Goal: Task Accomplishment & Management: Use online tool/utility

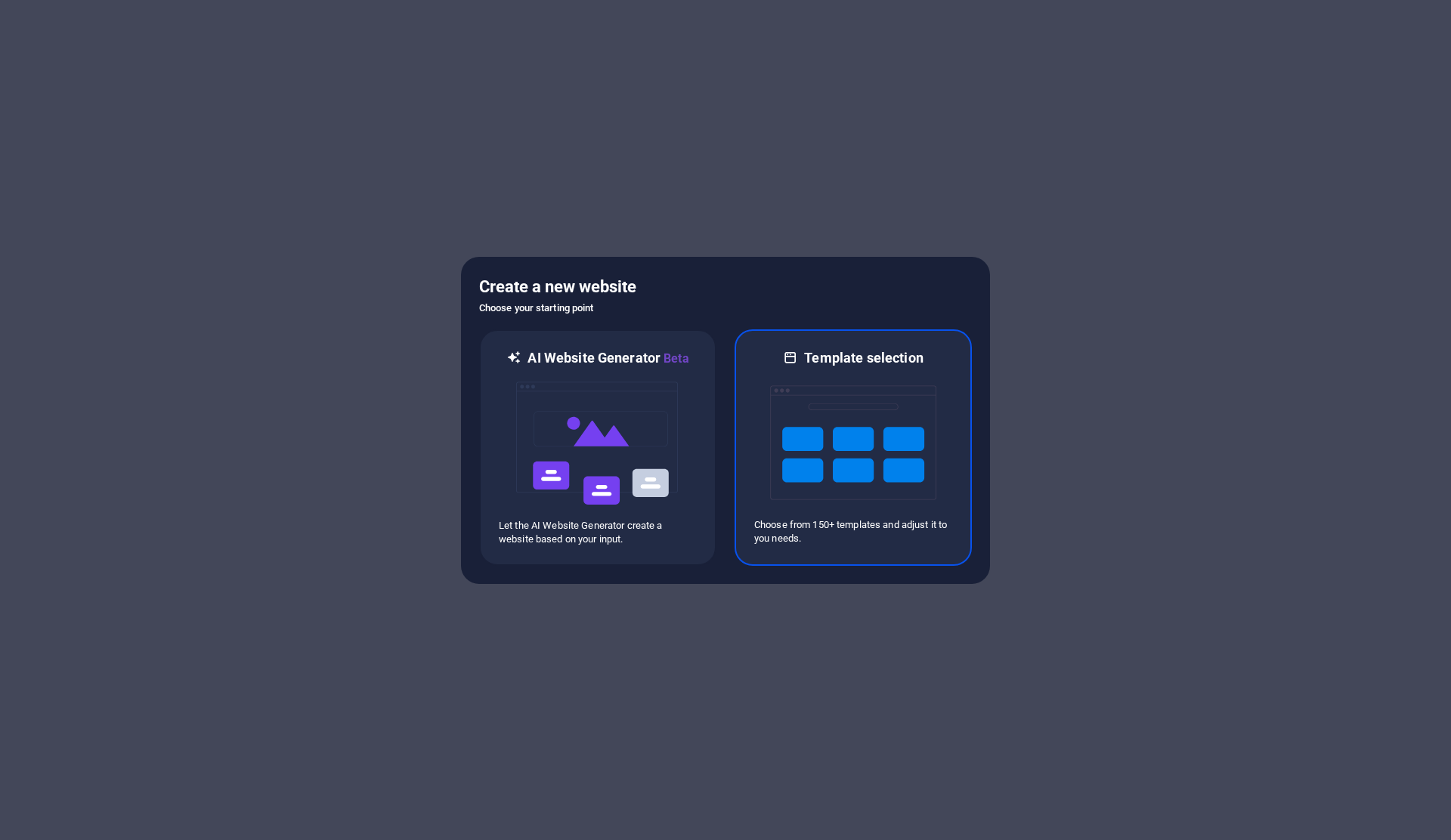
click at [884, 389] on img at bounding box center [853, 443] width 167 height 151
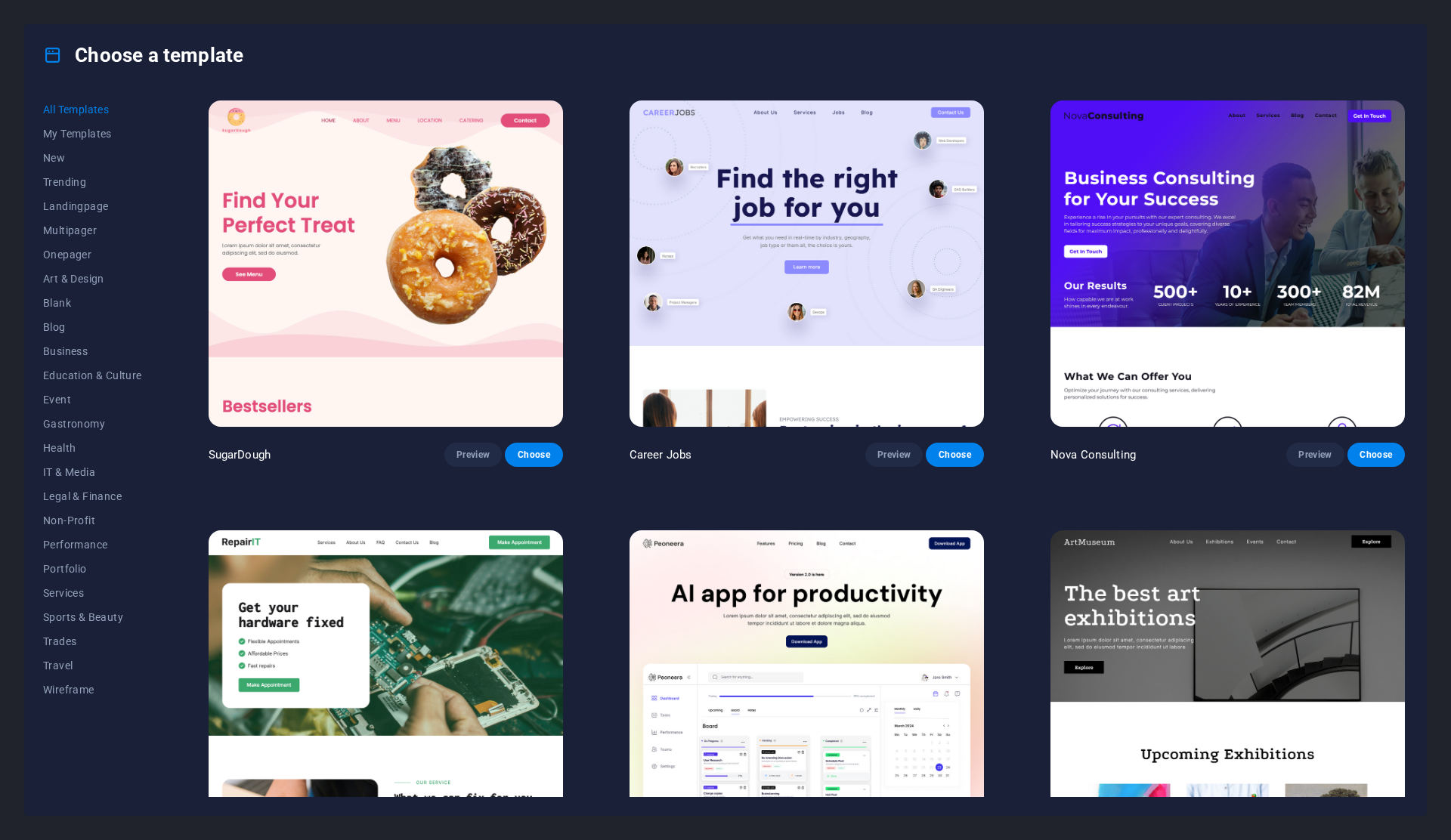
scroll to position [355, 0]
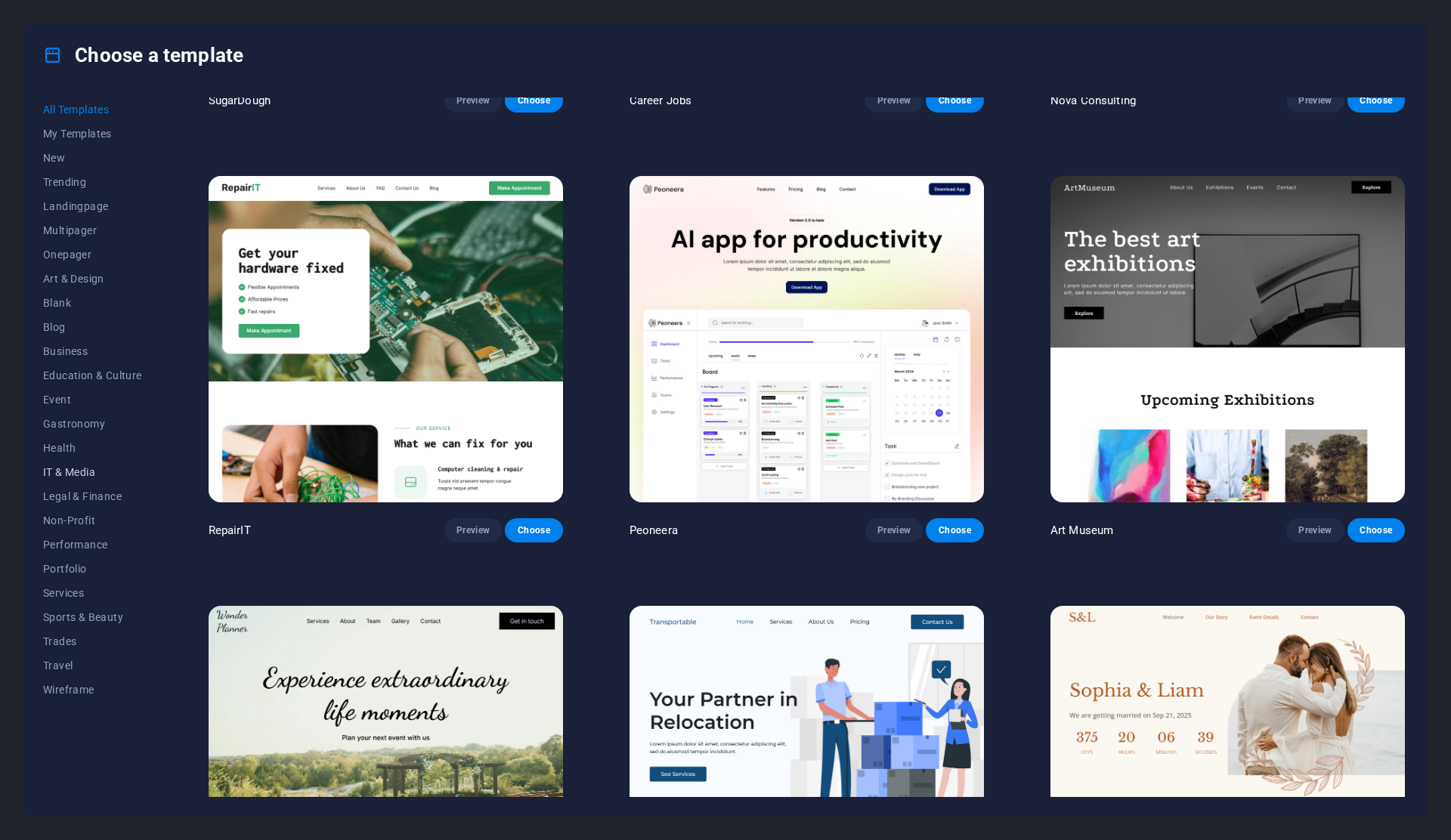
click at [66, 476] on span "IT & Media" at bounding box center [93, 472] width 99 height 12
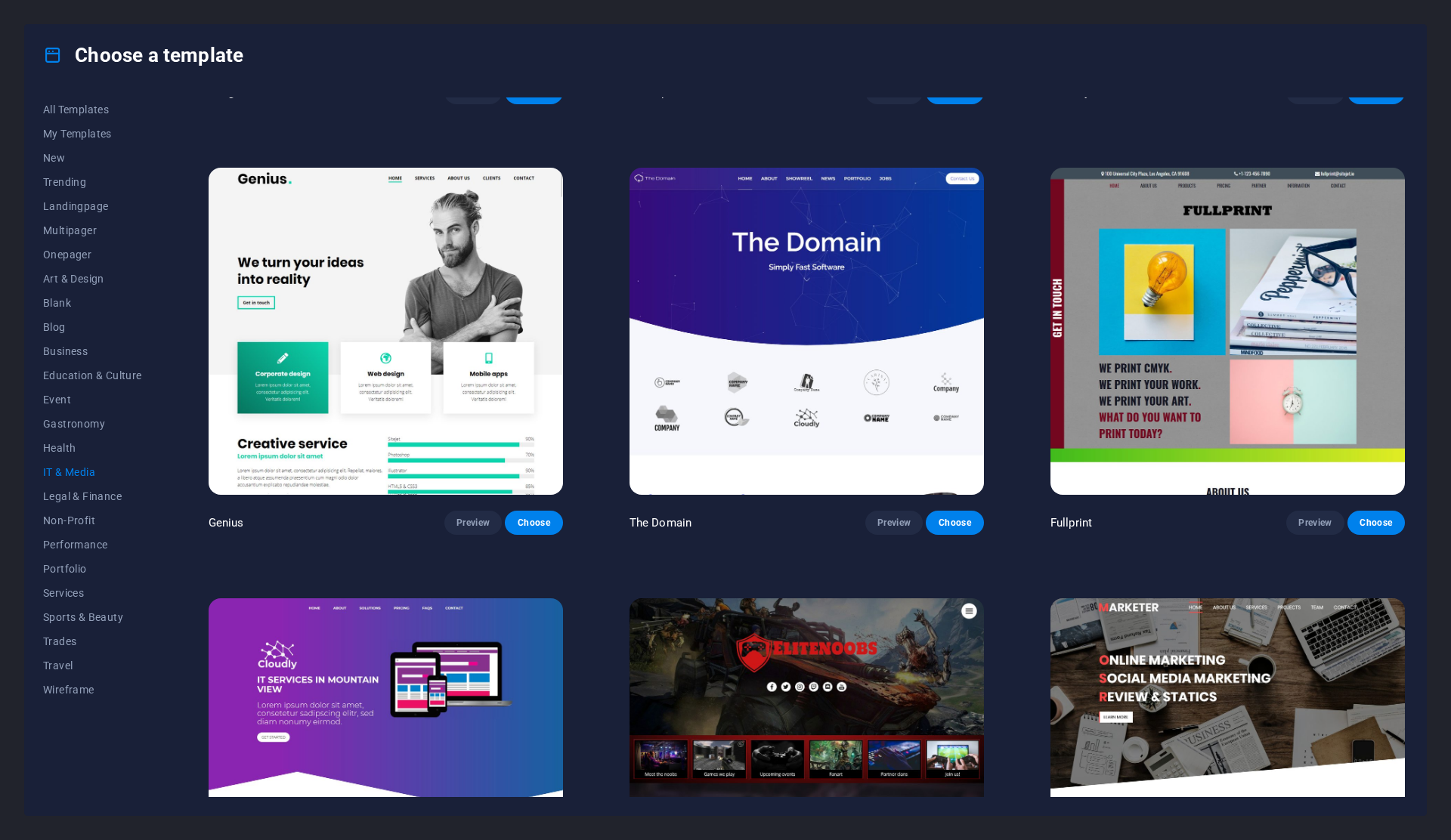
scroll to position [952, 0]
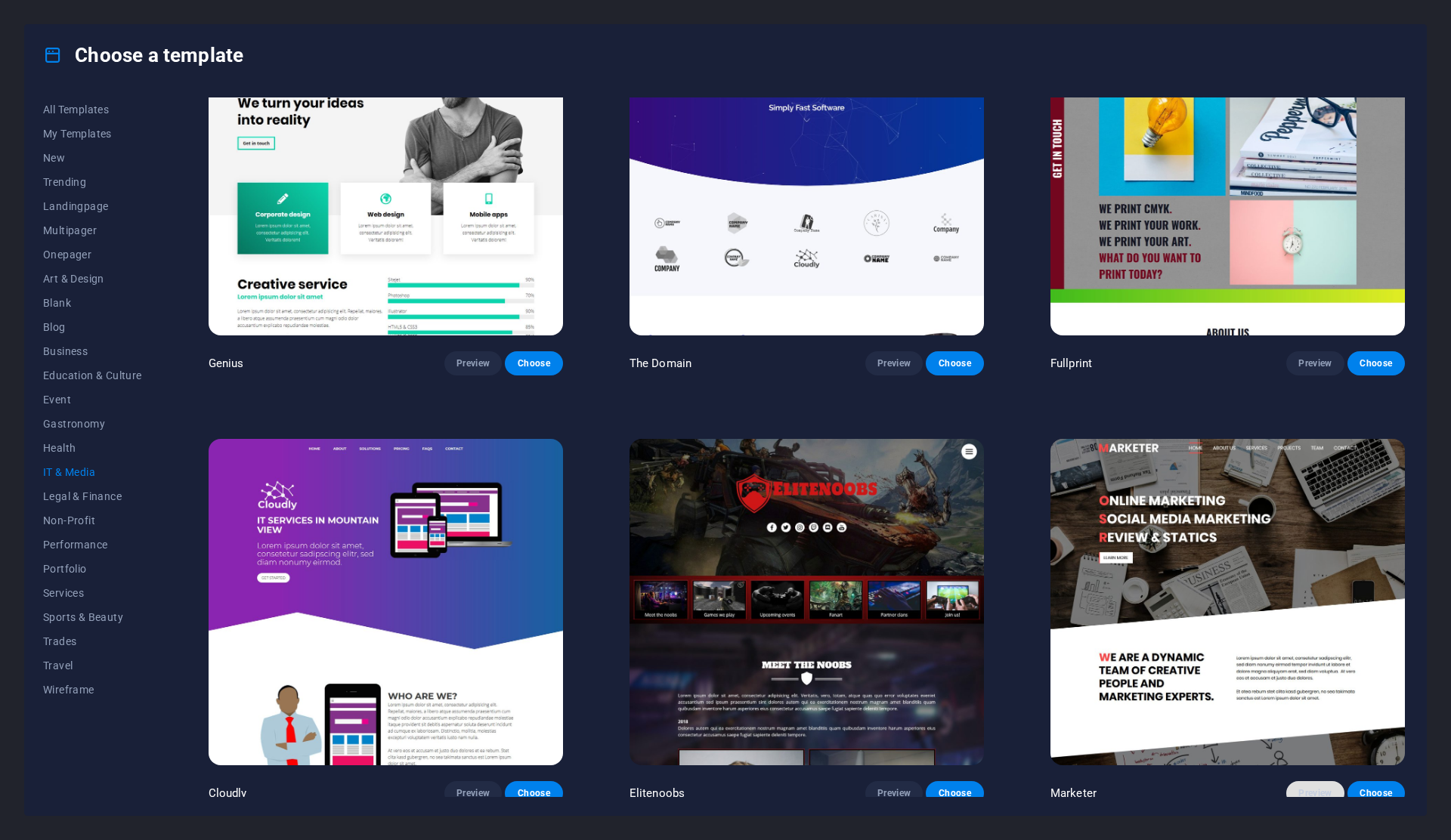
click at [1290, 786] on button "Preview" at bounding box center [1315, 793] width 58 height 24
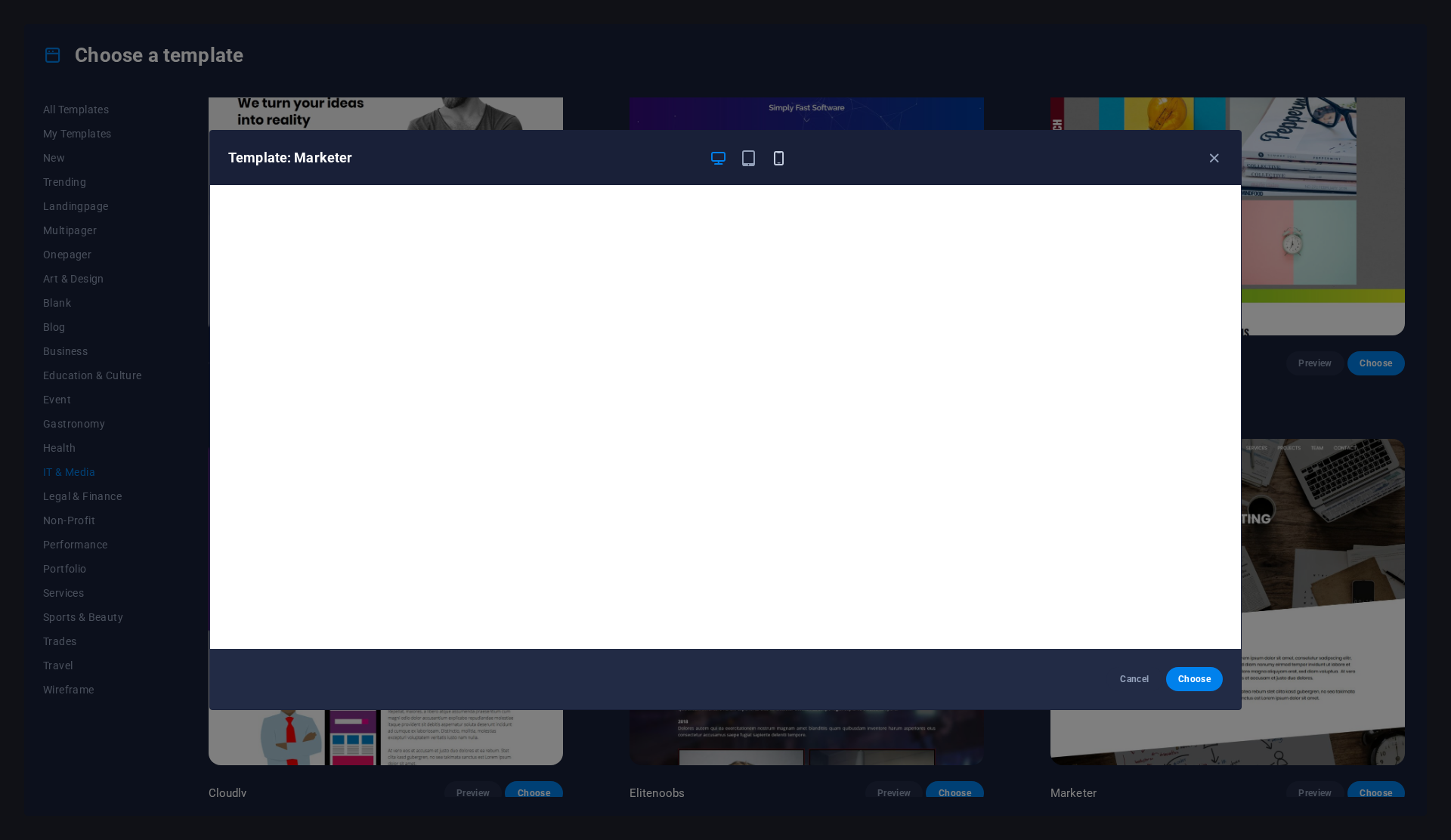
click at [785, 165] on icon "button" at bounding box center [778, 158] width 17 height 17
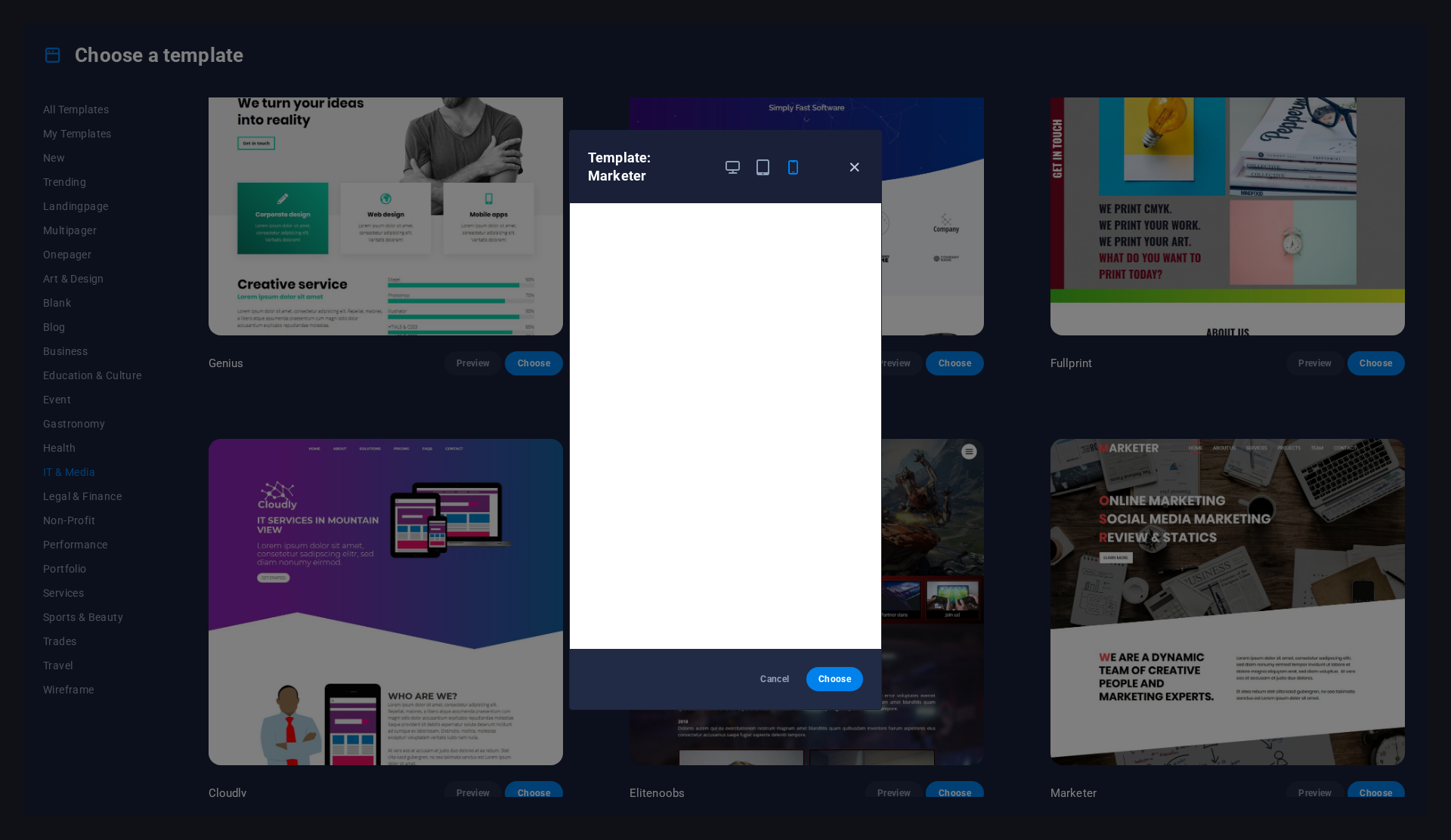
click at [848, 160] on icon "button" at bounding box center [854, 167] width 17 height 17
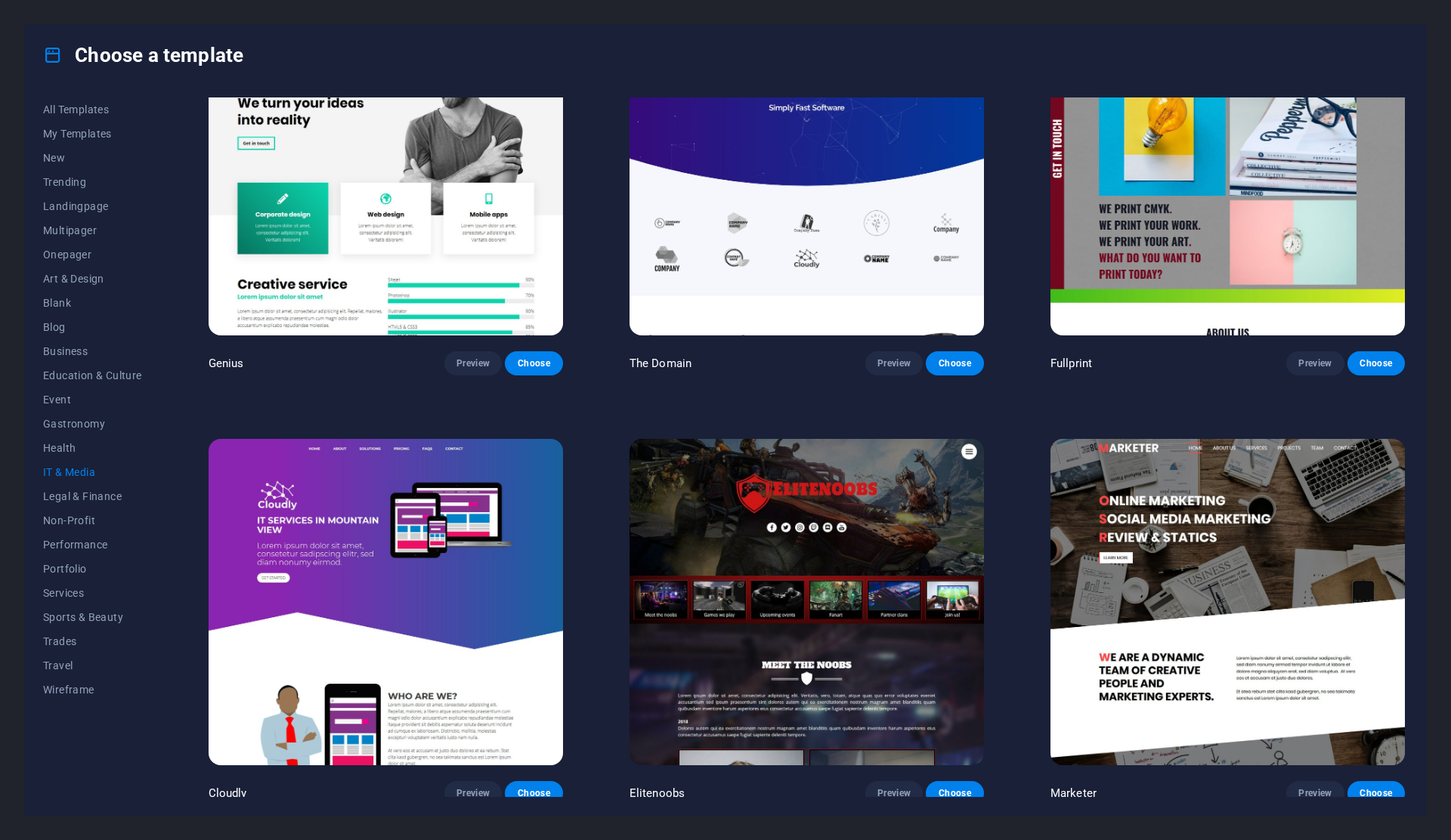
click at [402, 617] on img at bounding box center [386, 601] width 355 height 326
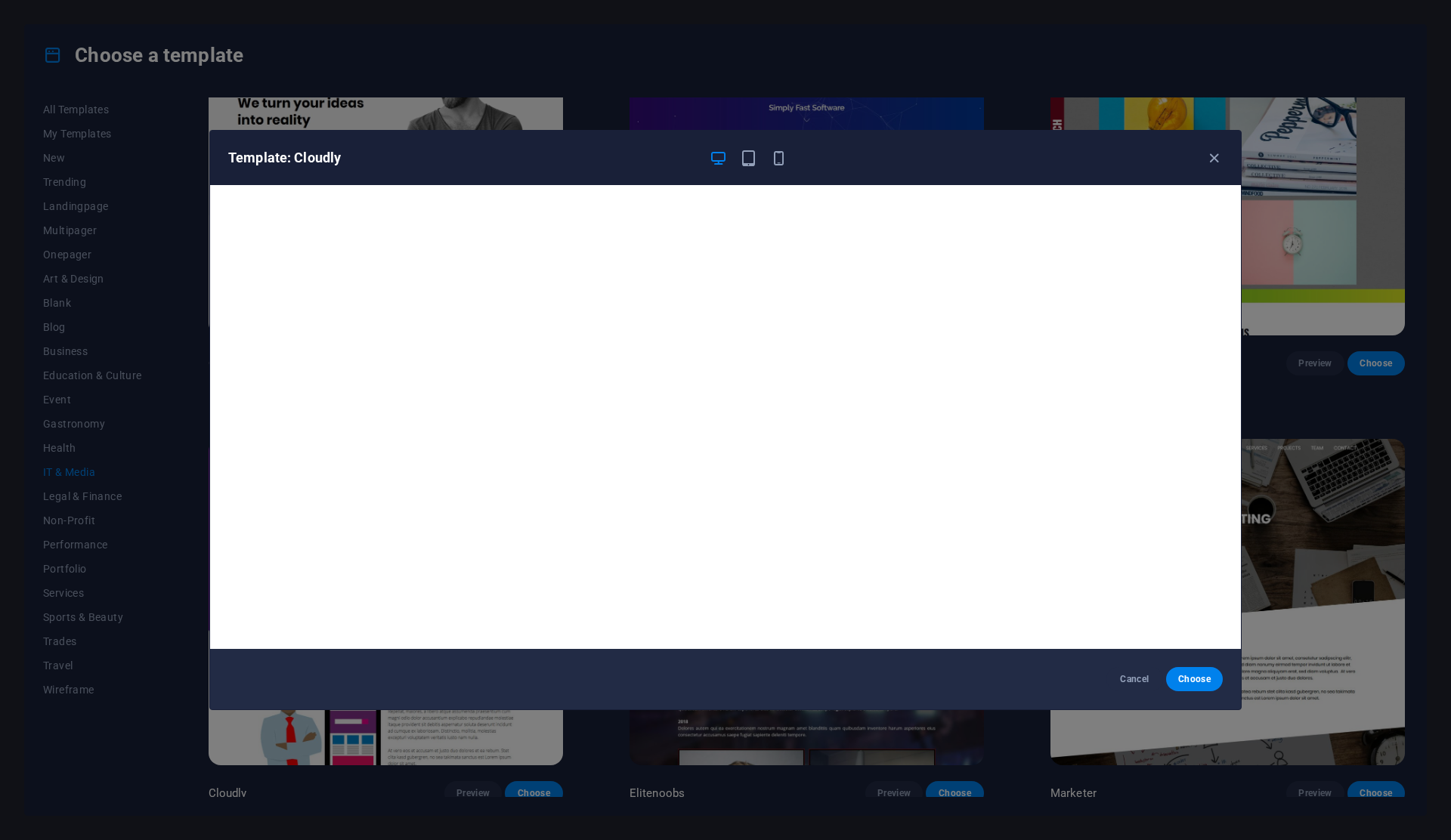
scroll to position [3, 0]
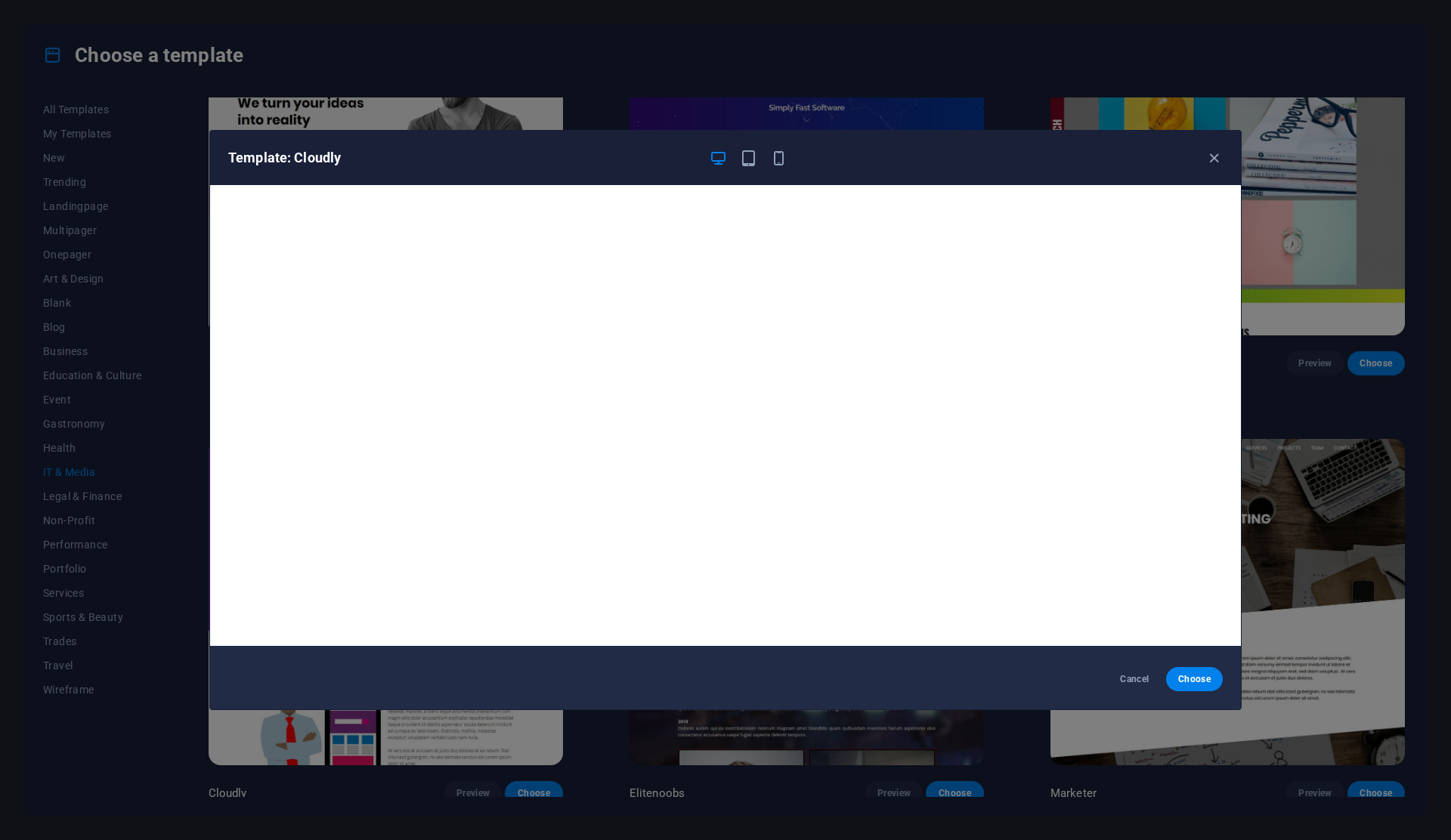
click at [476, 179] on div "Template: Cloudly" at bounding box center [725, 158] width 1030 height 54
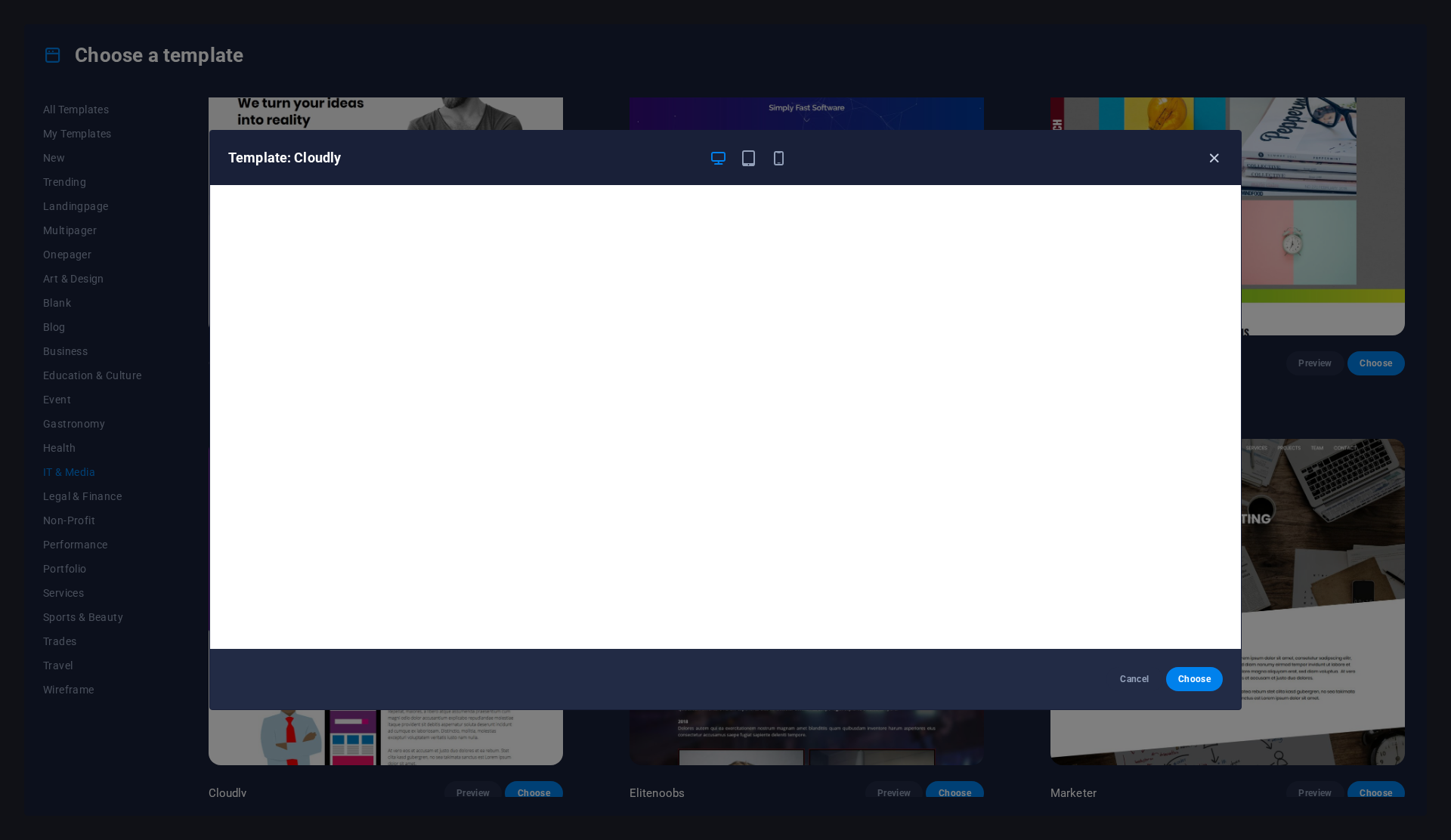
click at [1215, 158] on icon "button" at bounding box center [1213, 158] width 17 height 17
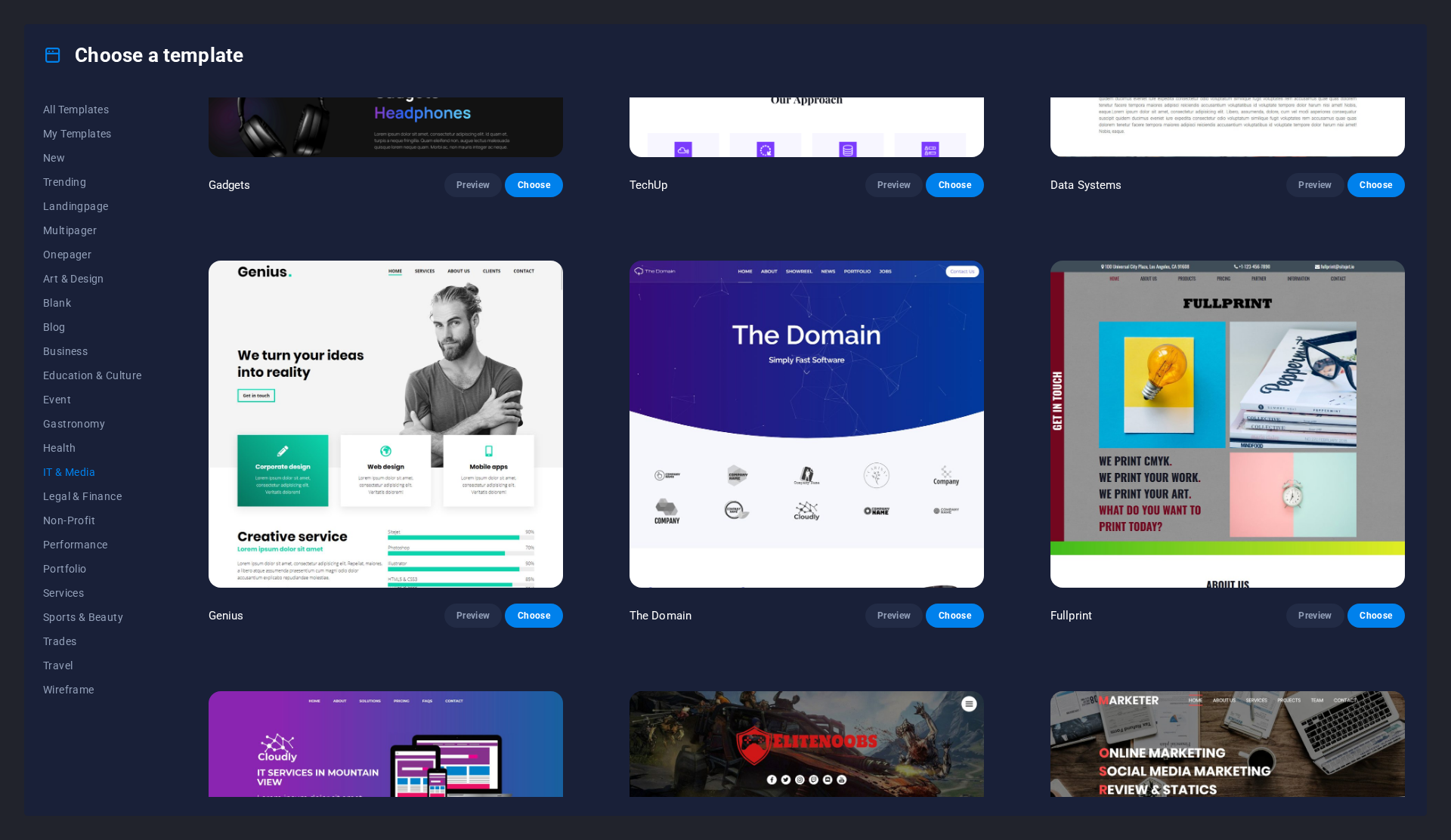
scroll to position [674, 0]
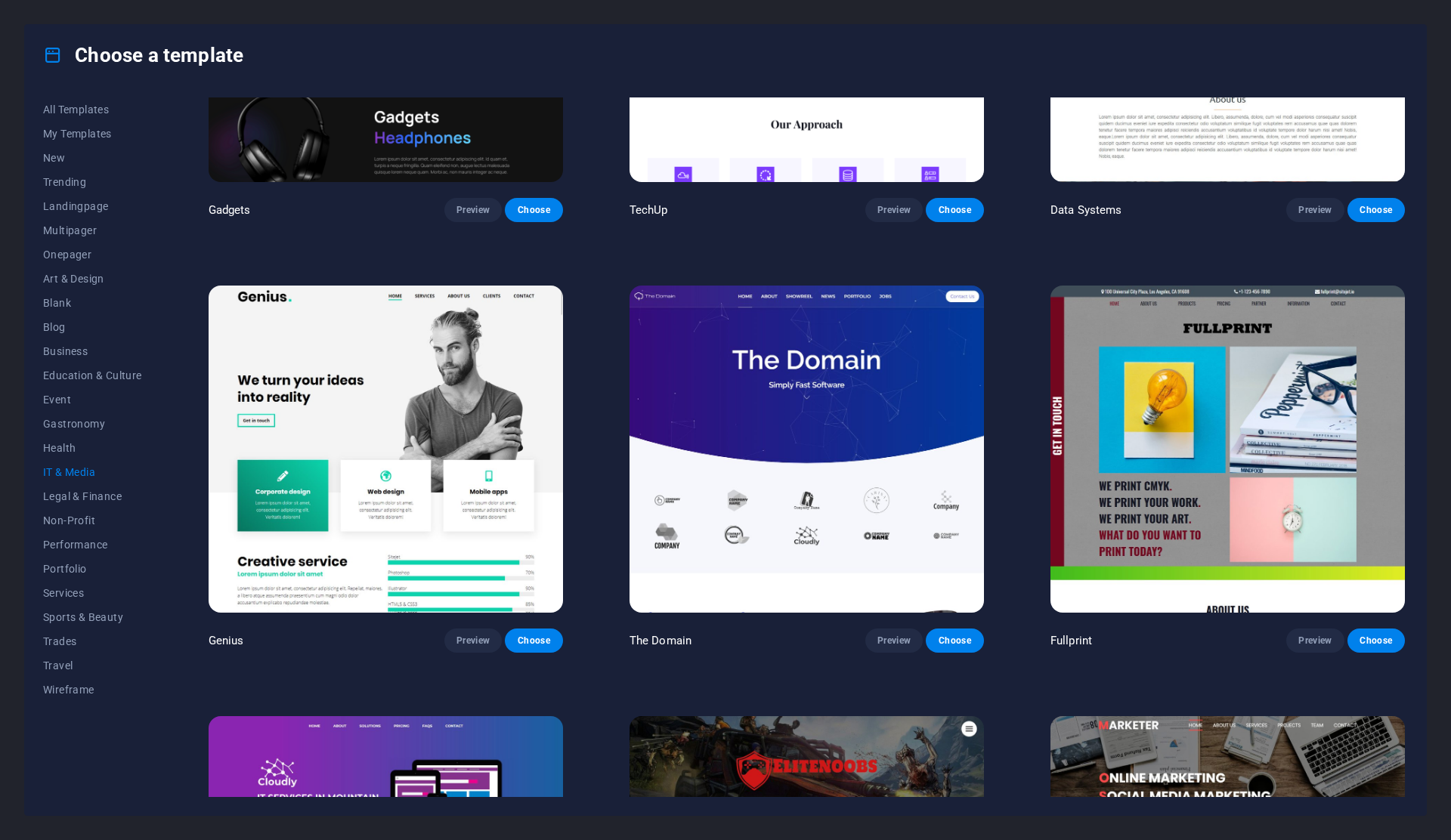
click at [748, 401] on img at bounding box center [807, 448] width 355 height 326
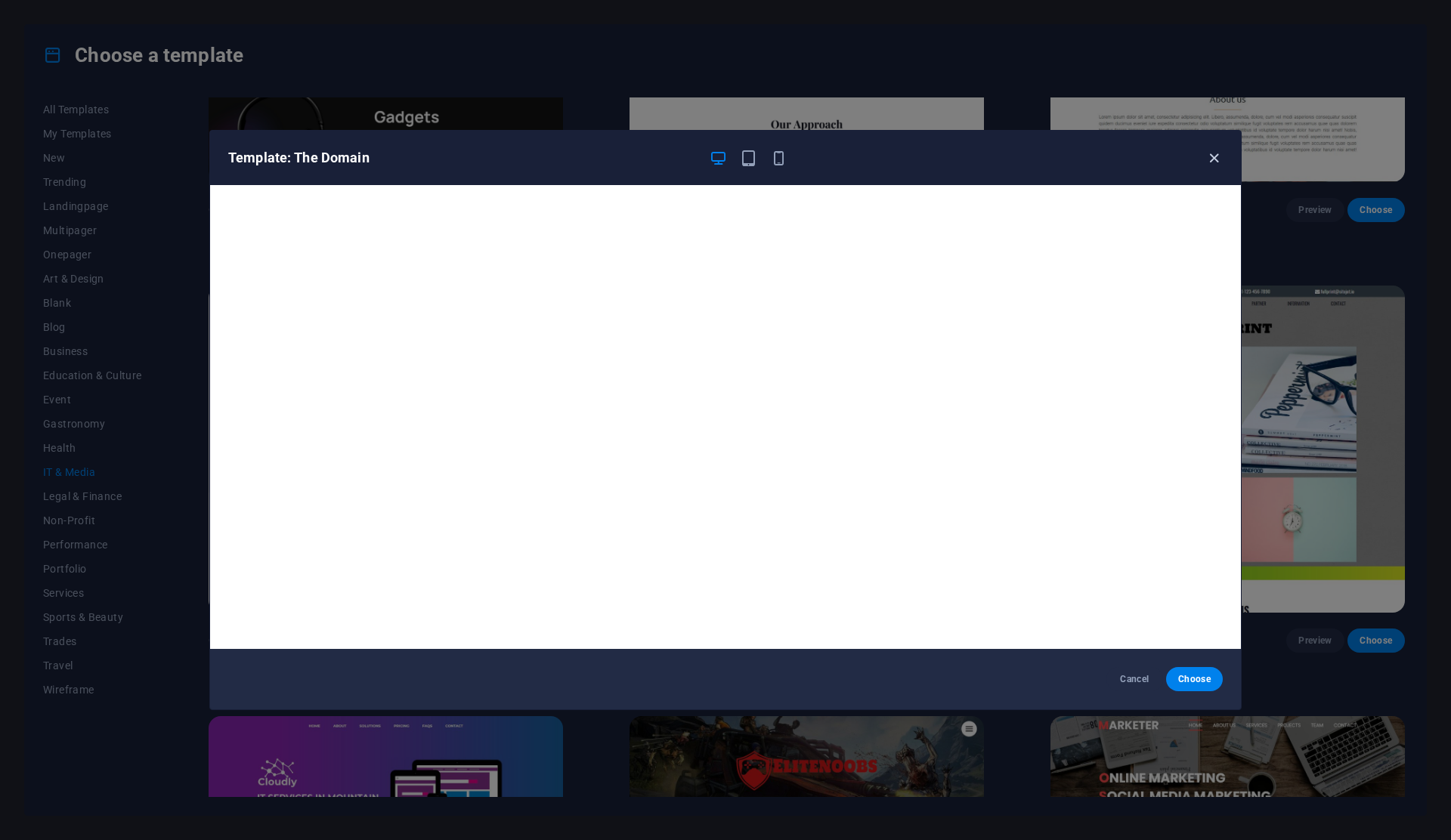
click at [1211, 155] on icon "button" at bounding box center [1213, 158] width 17 height 17
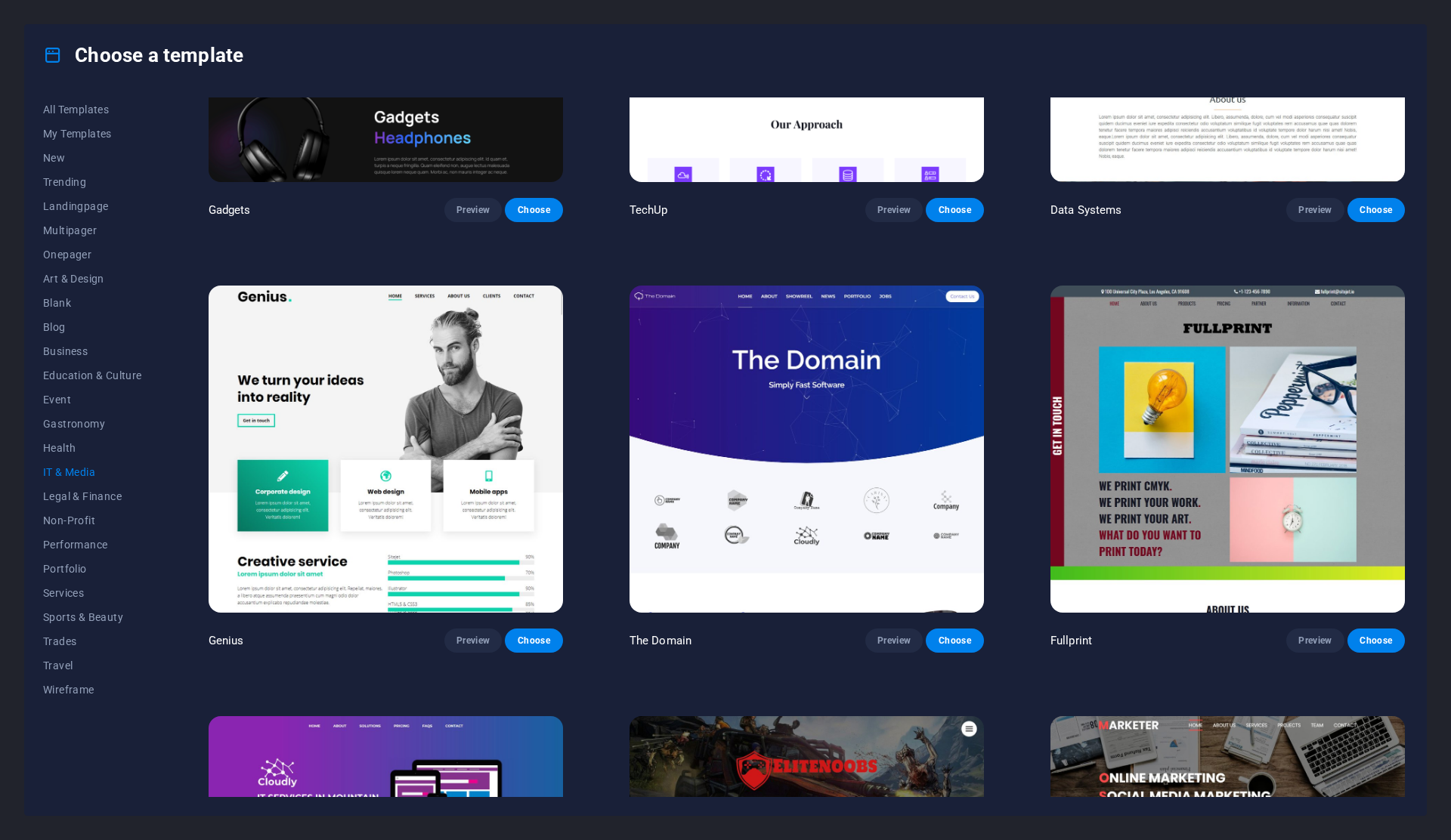
scroll to position [833, 0]
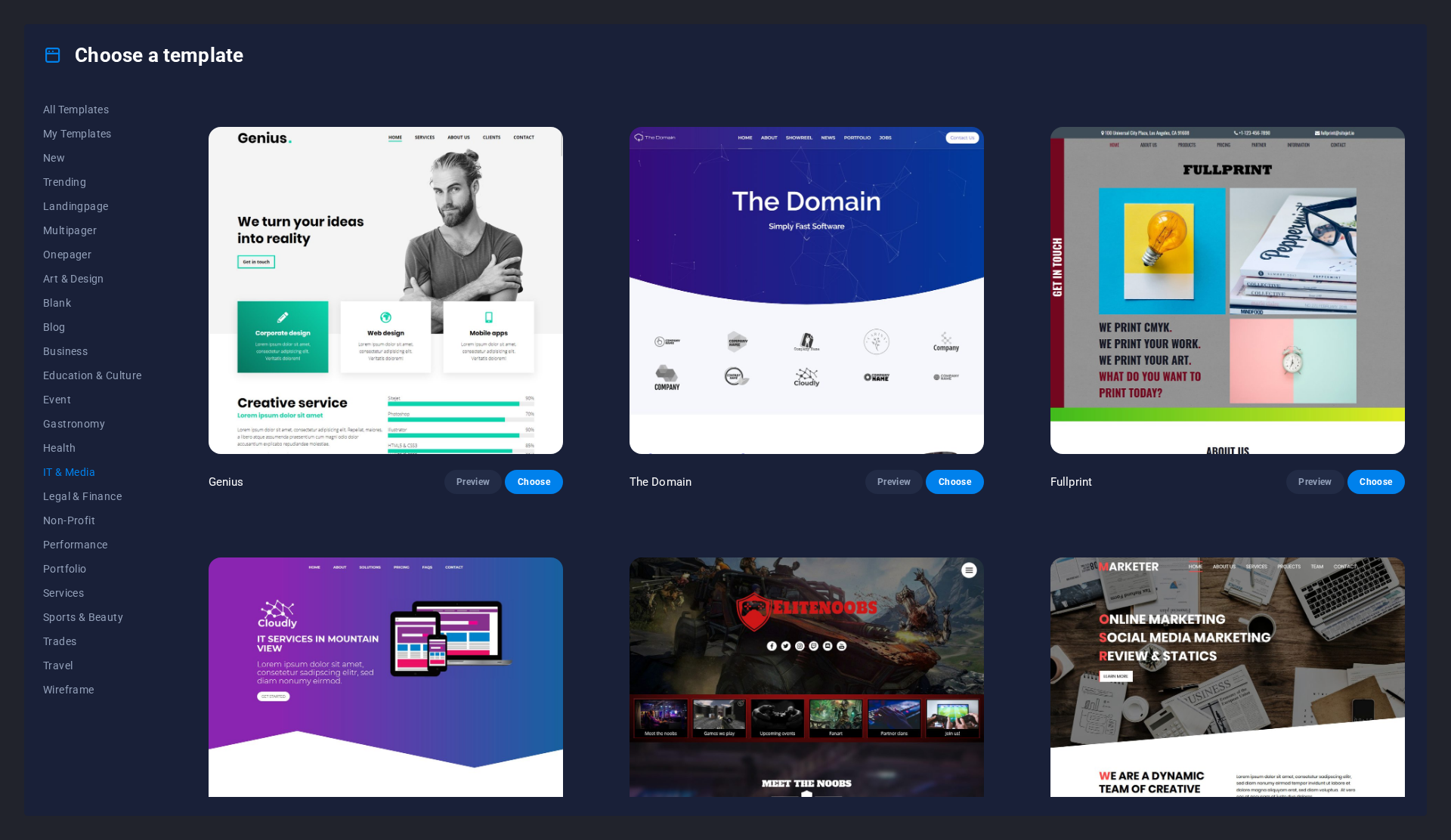
click at [1174, 364] on img at bounding box center [1228, 290] width 355 height 326
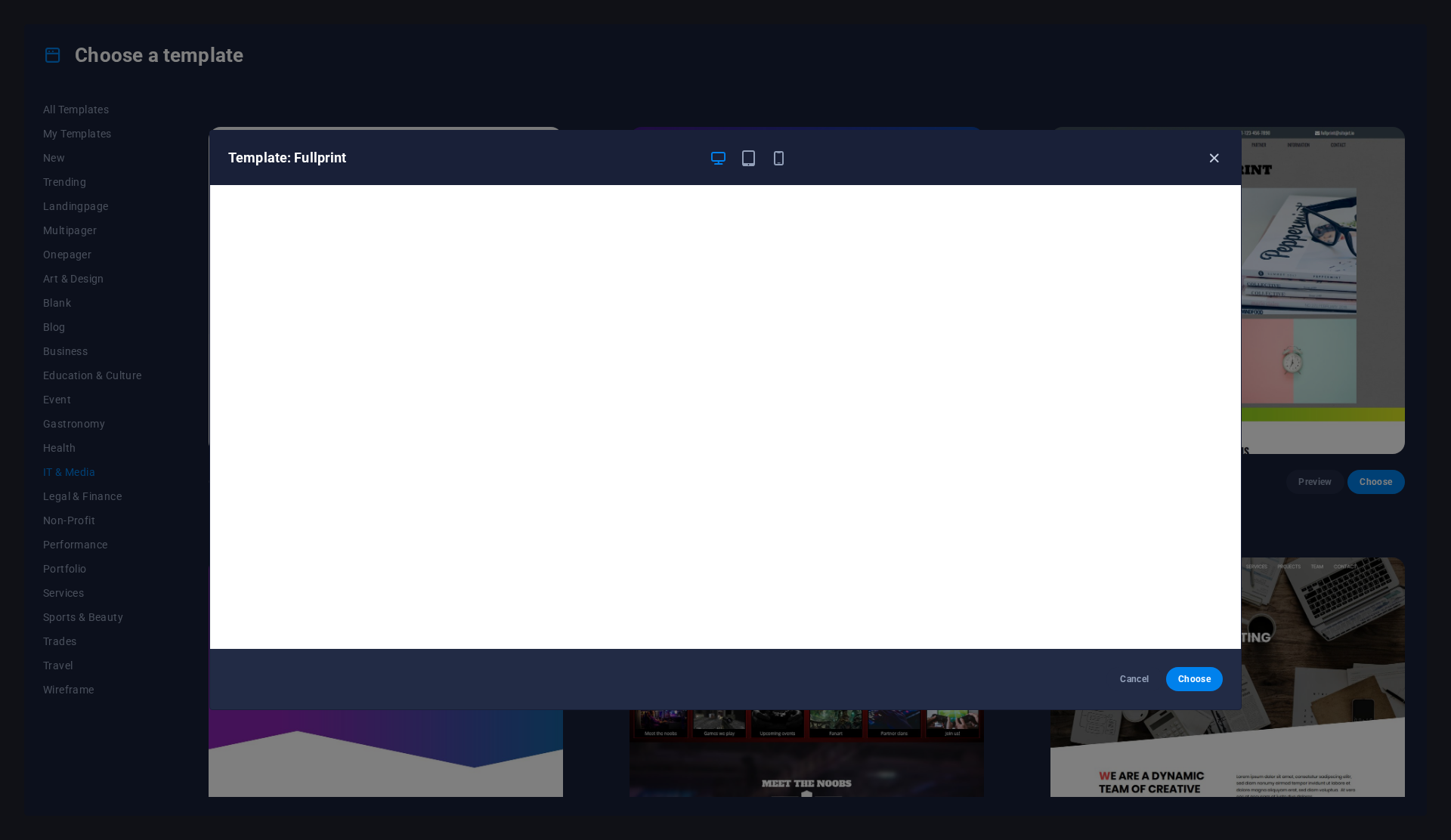
click at [1211, 152] on icon "button" at bounding box center [1213, 158] width 17 height 17
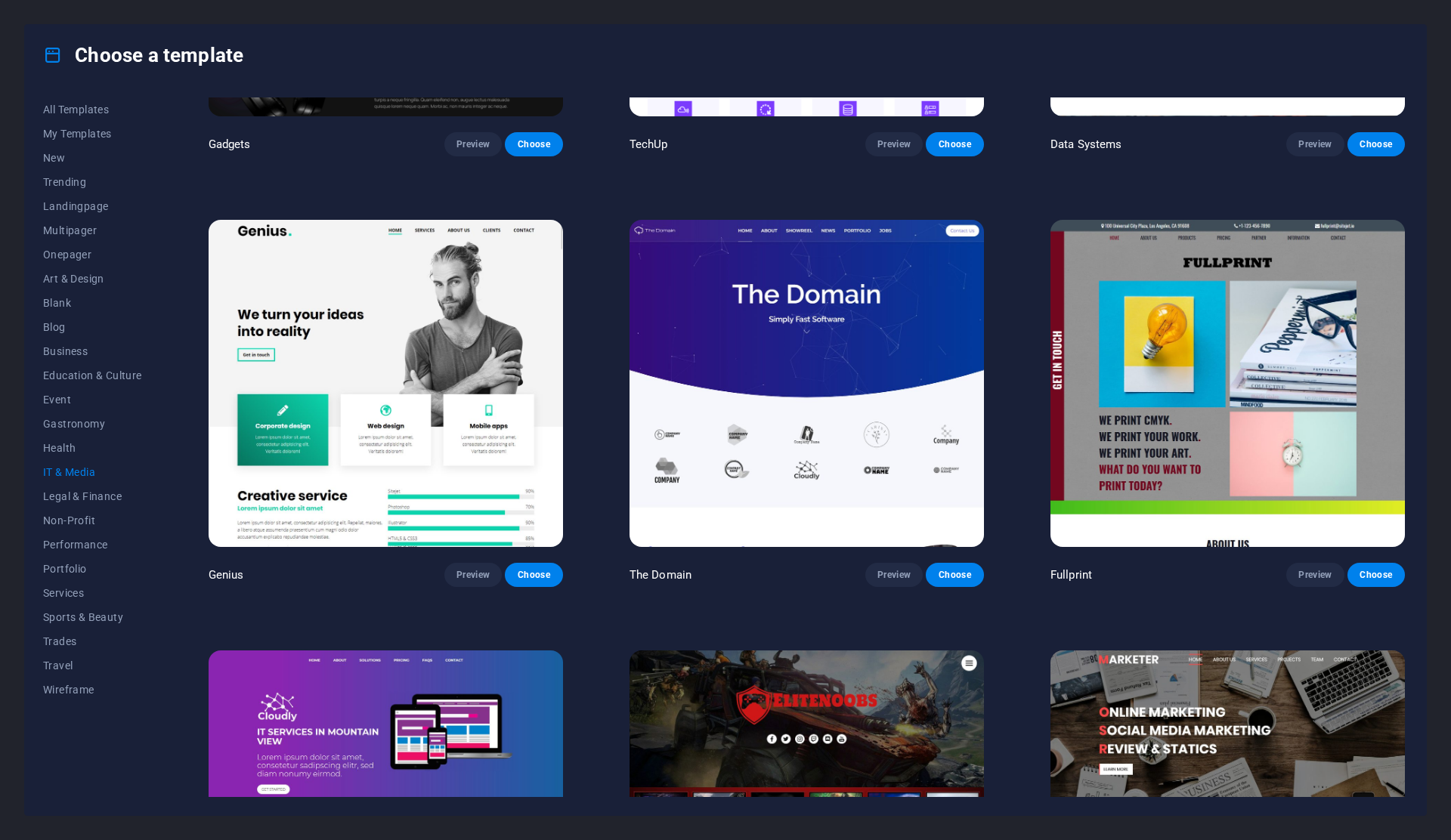
scroll to position [711, 0]
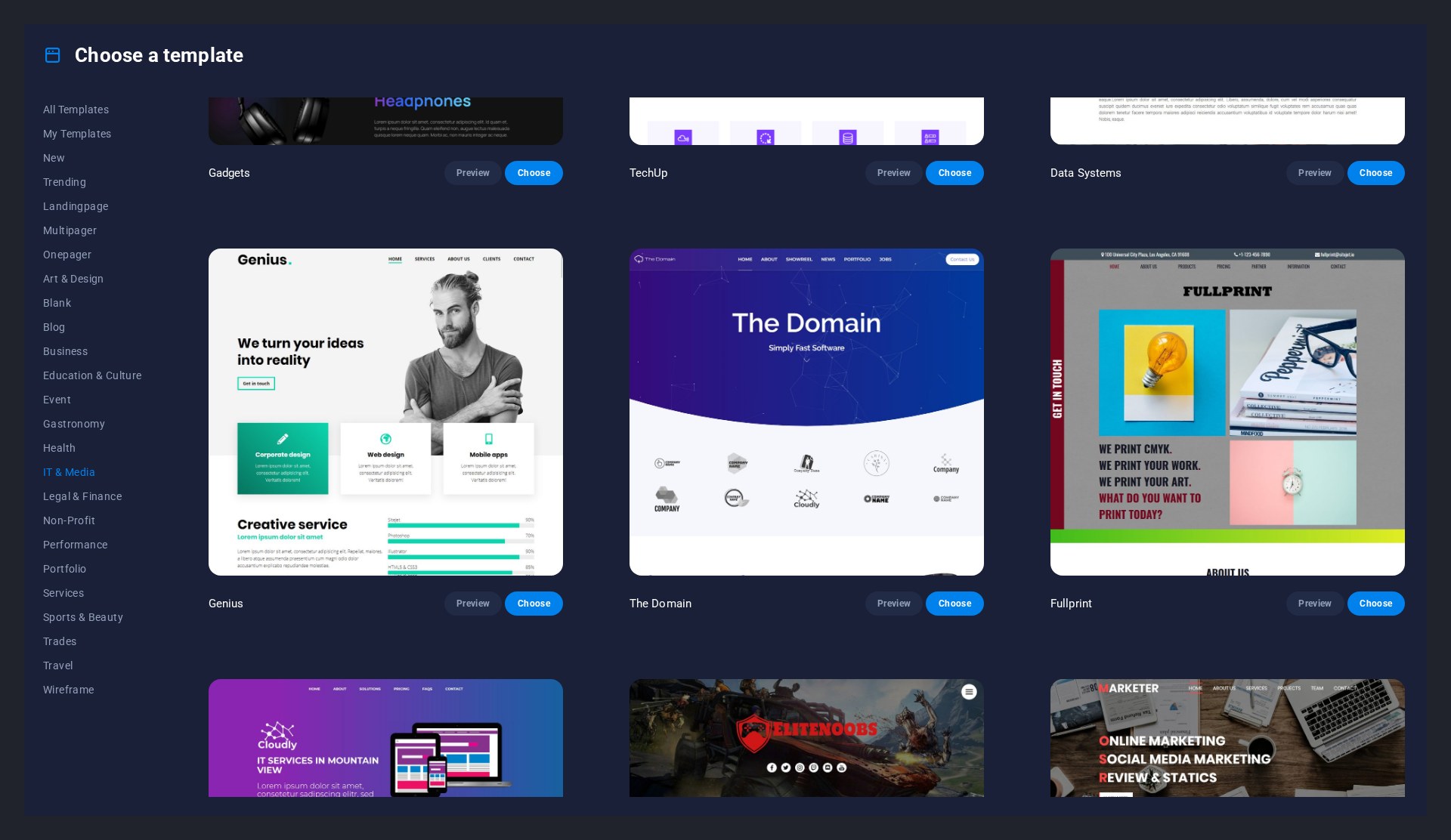
click at [472, 373] on img at bounding box center [386, 411] width 355 height 326
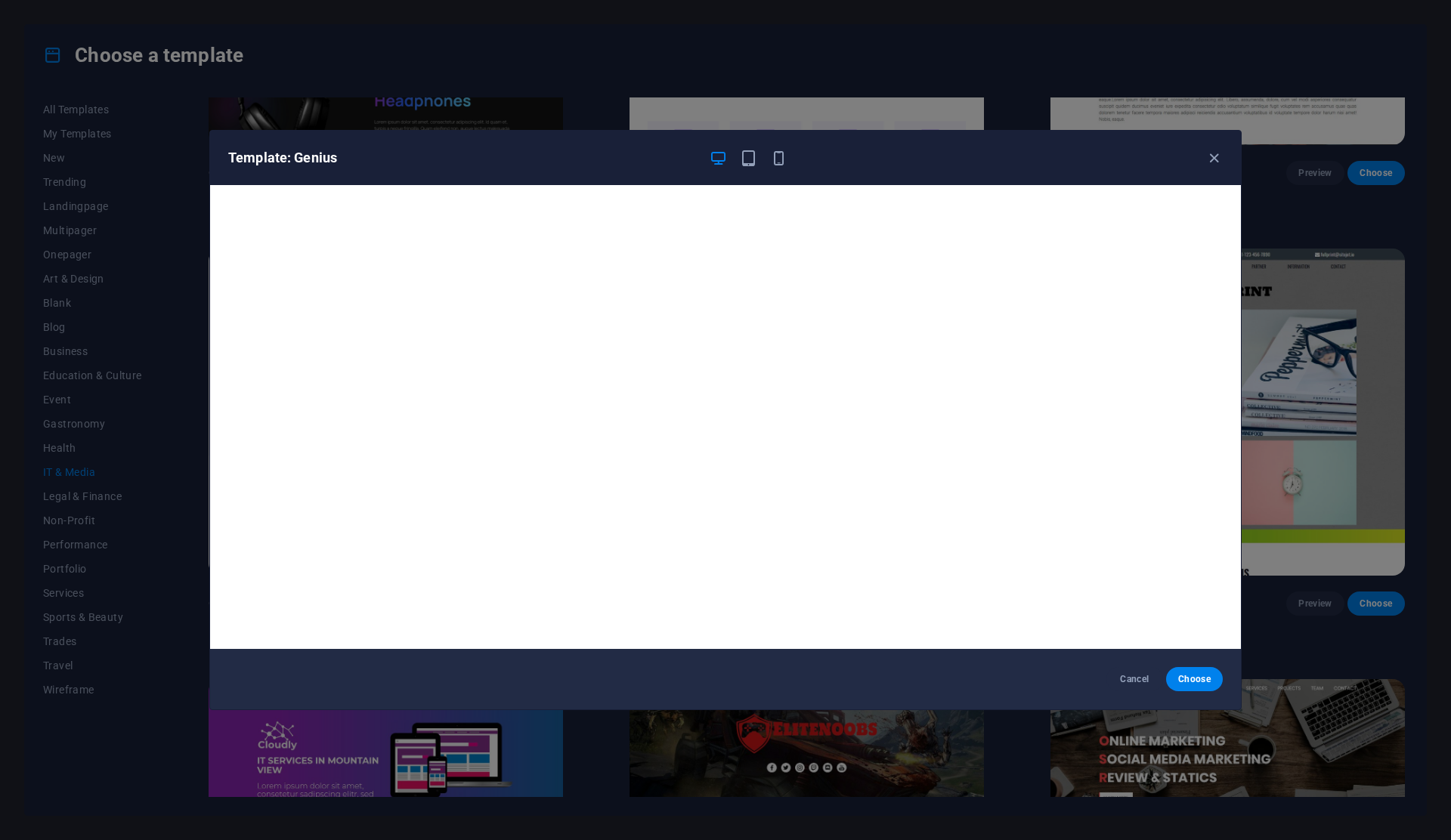
scroll to position [3, 0]
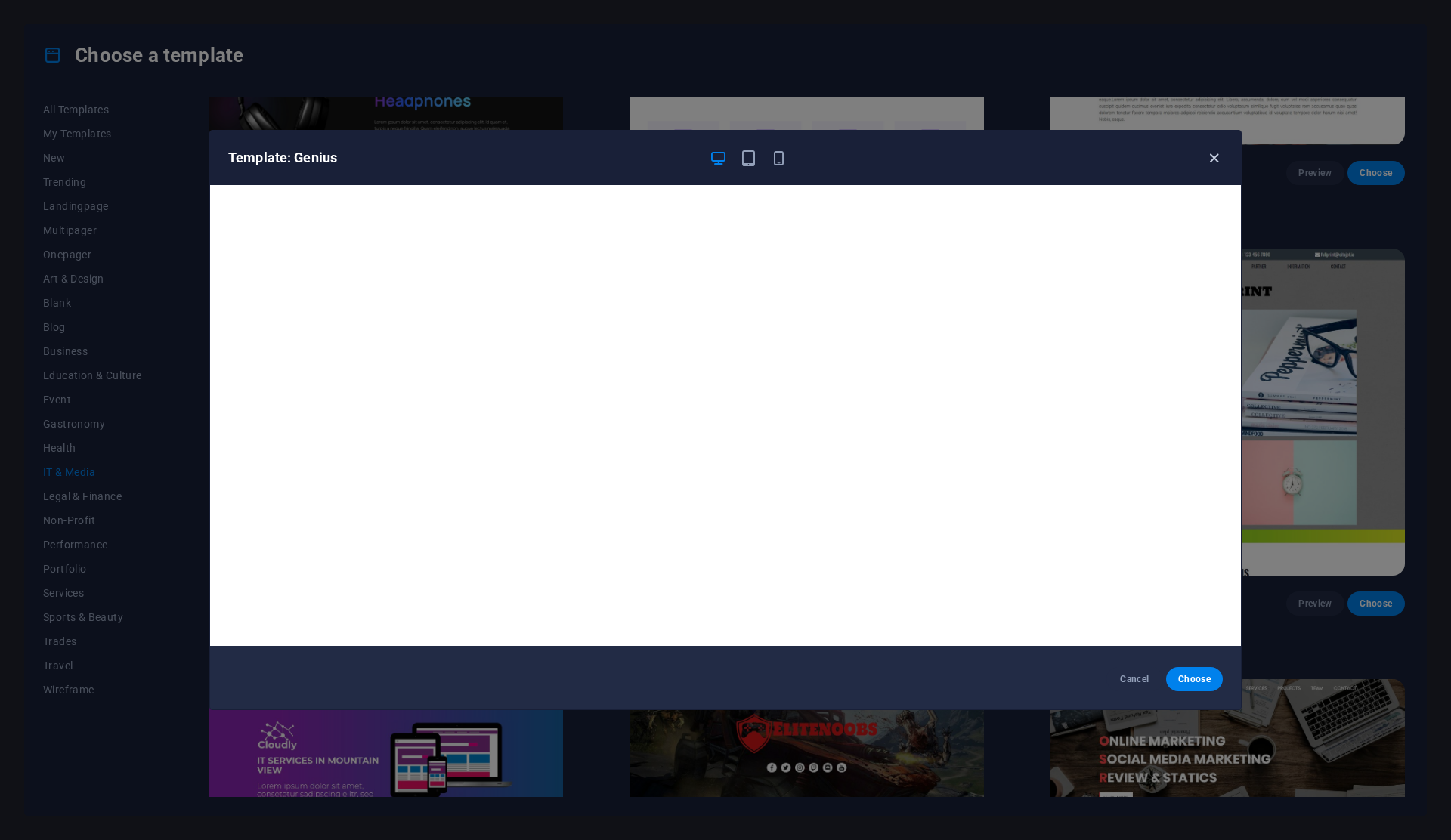
click at [1214, 152] on icon "button" at bounding box center [1213, 158] width 17 height 17
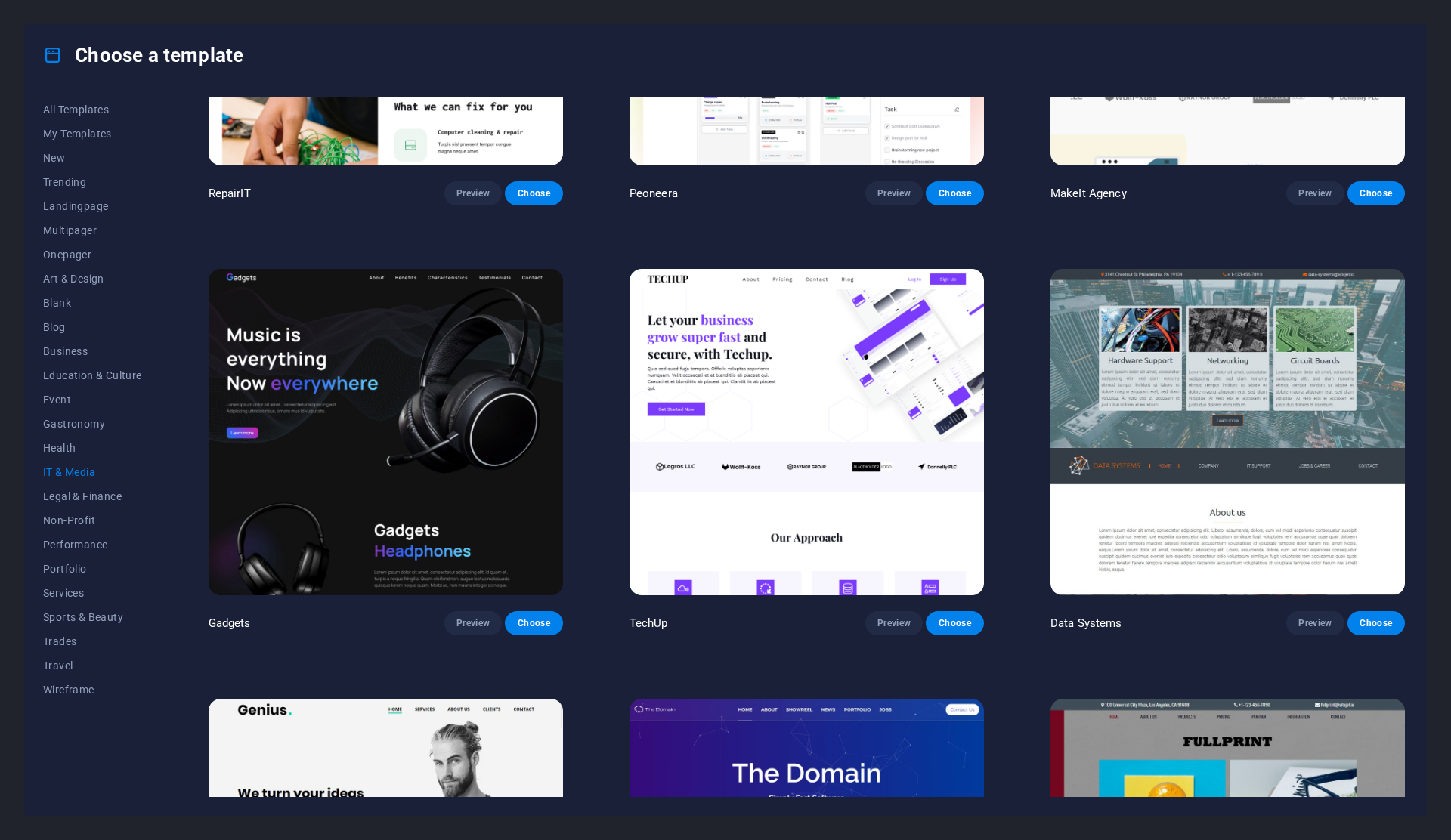
scroll to position [260, 0]
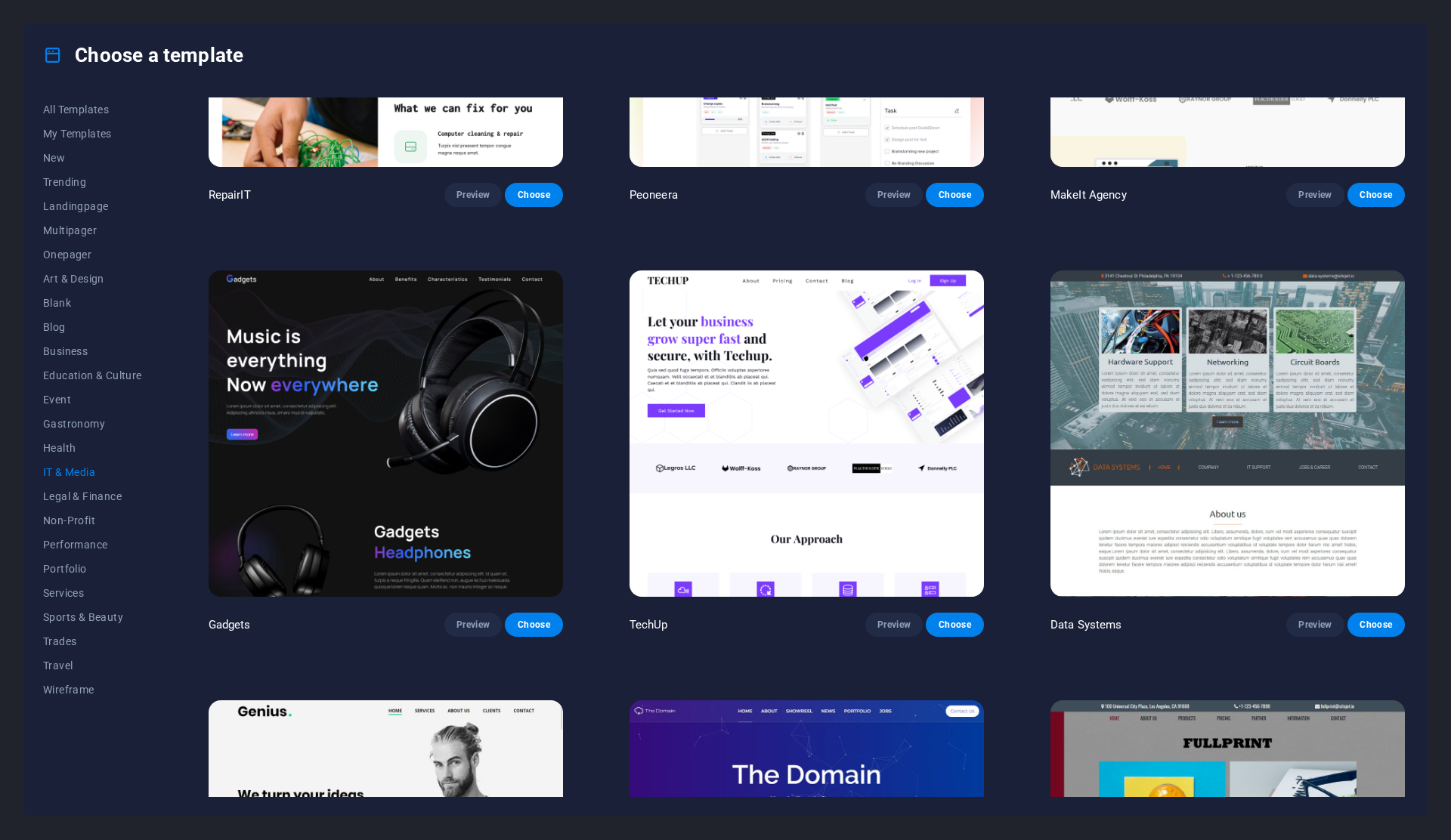
click at [898, 451] on img at bounding box center [807, 433] width 355 height 326
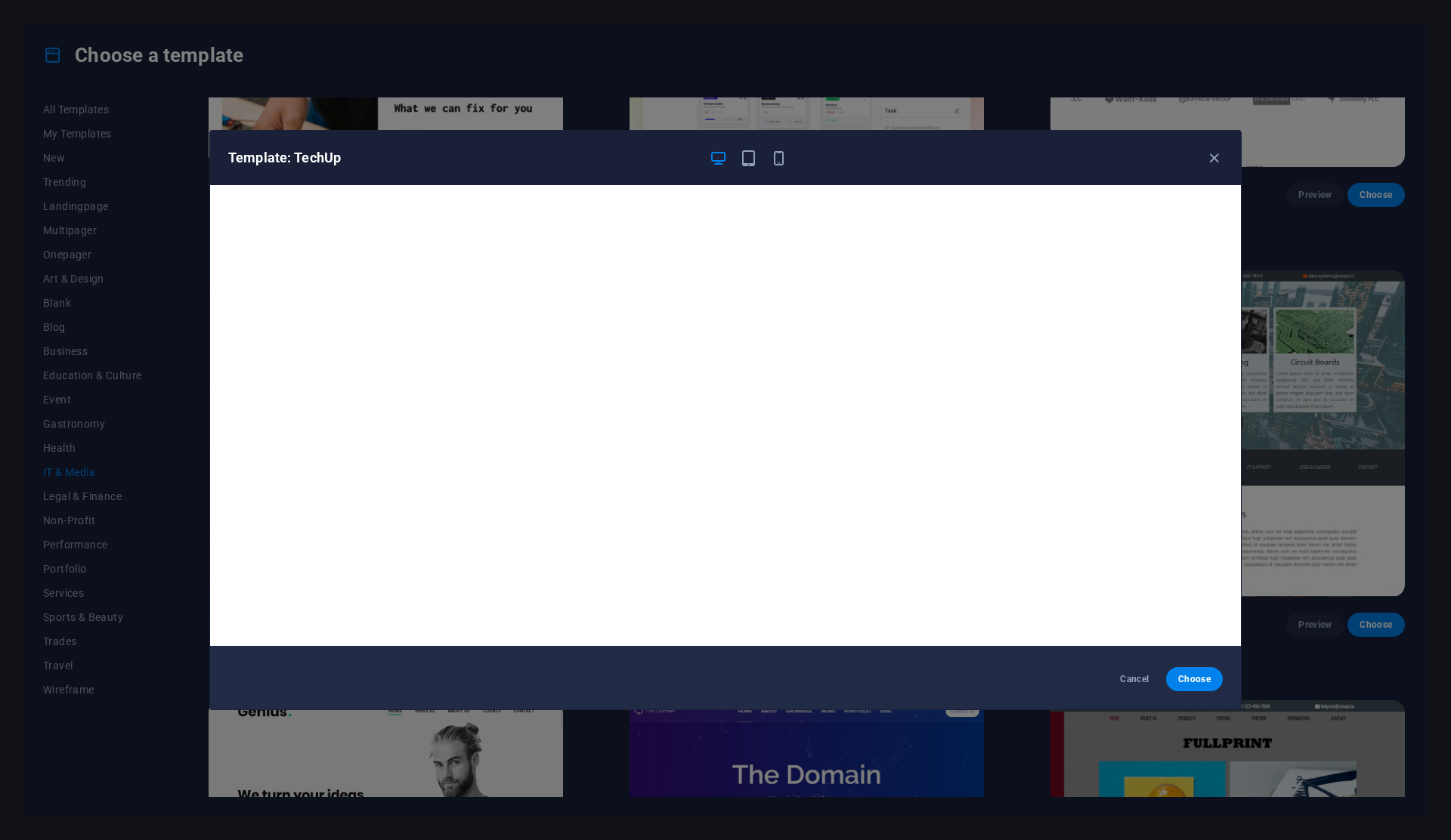
scroll to position [0, 0]
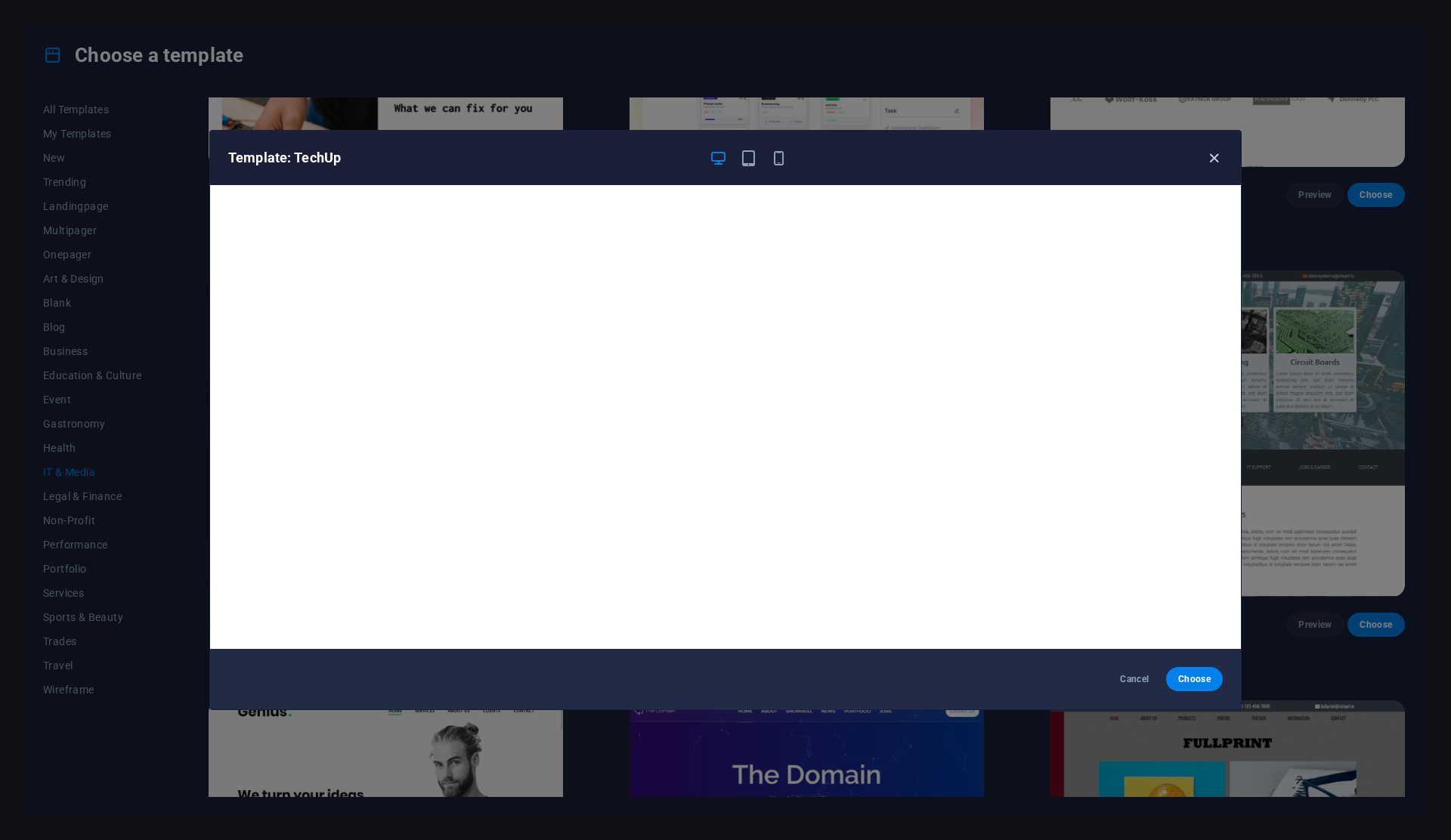
click at [1214, 163] on icon "button" at bounding box center [1213, 158] width 17 height 17
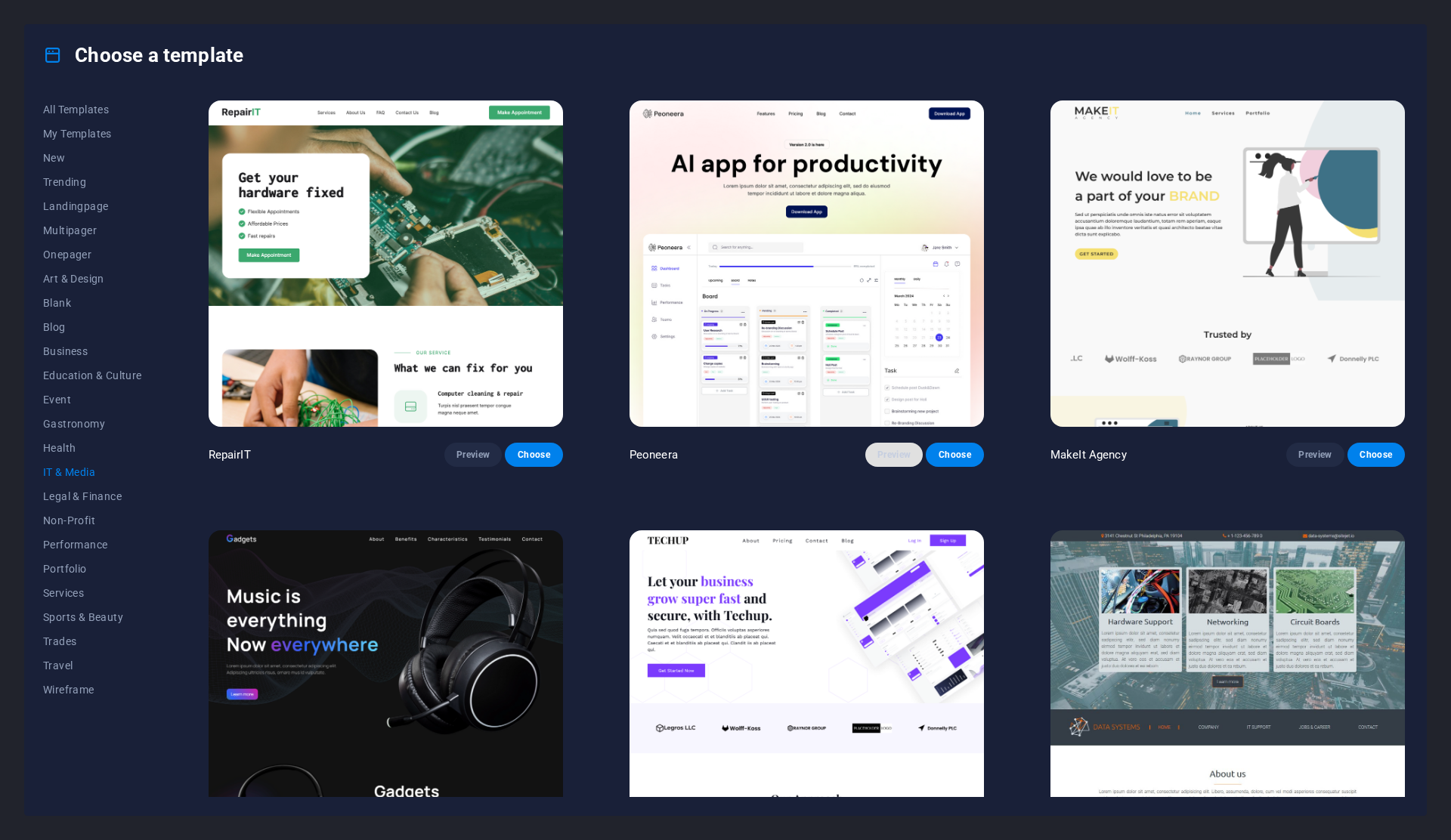
click at [871, 447] on button "Preview" at bounding box center [894, 455] width 58 height 24
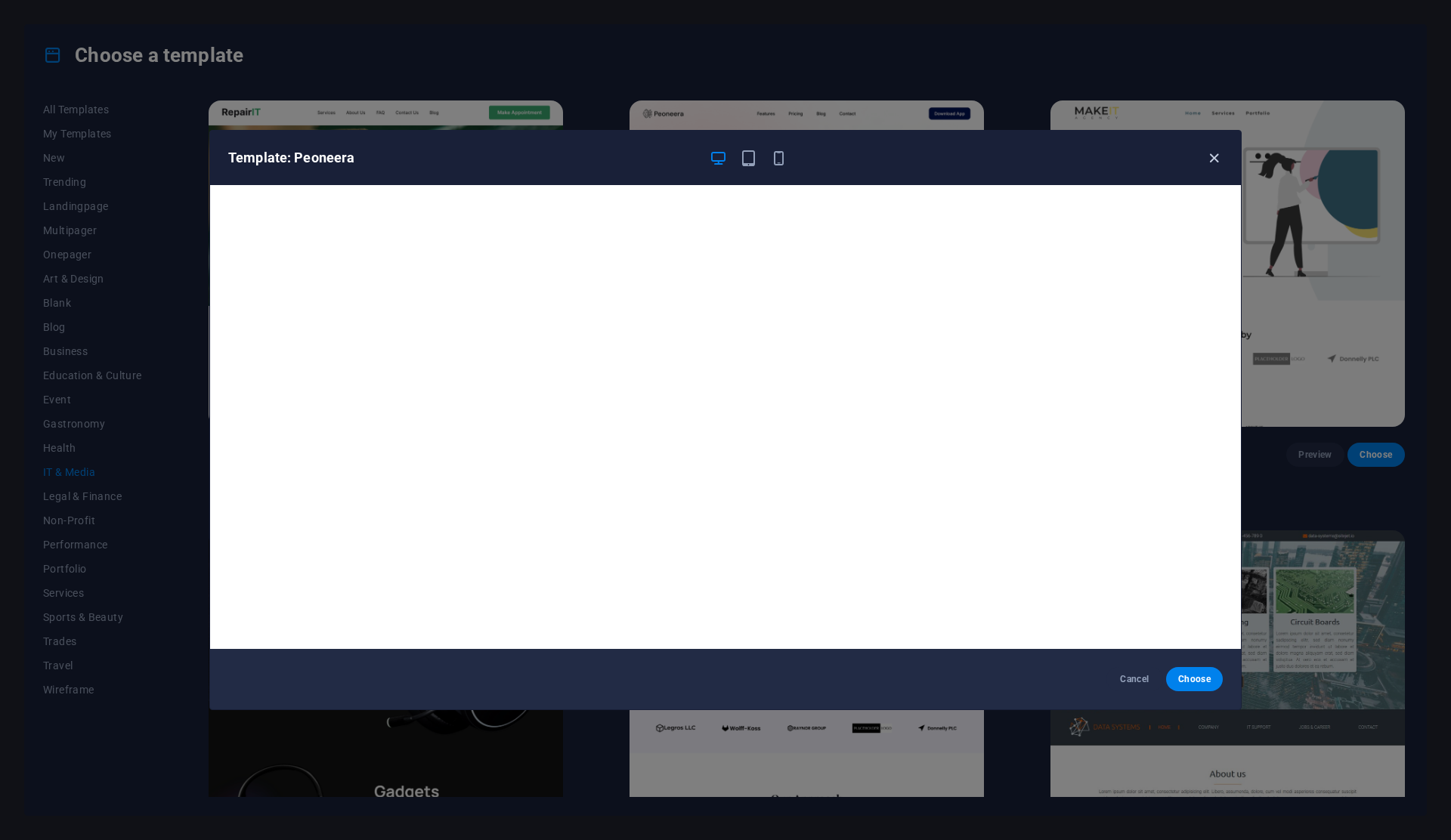
click at [1214, 159] on icon "button" at bounding box center [1213, 158] width 17 height 17
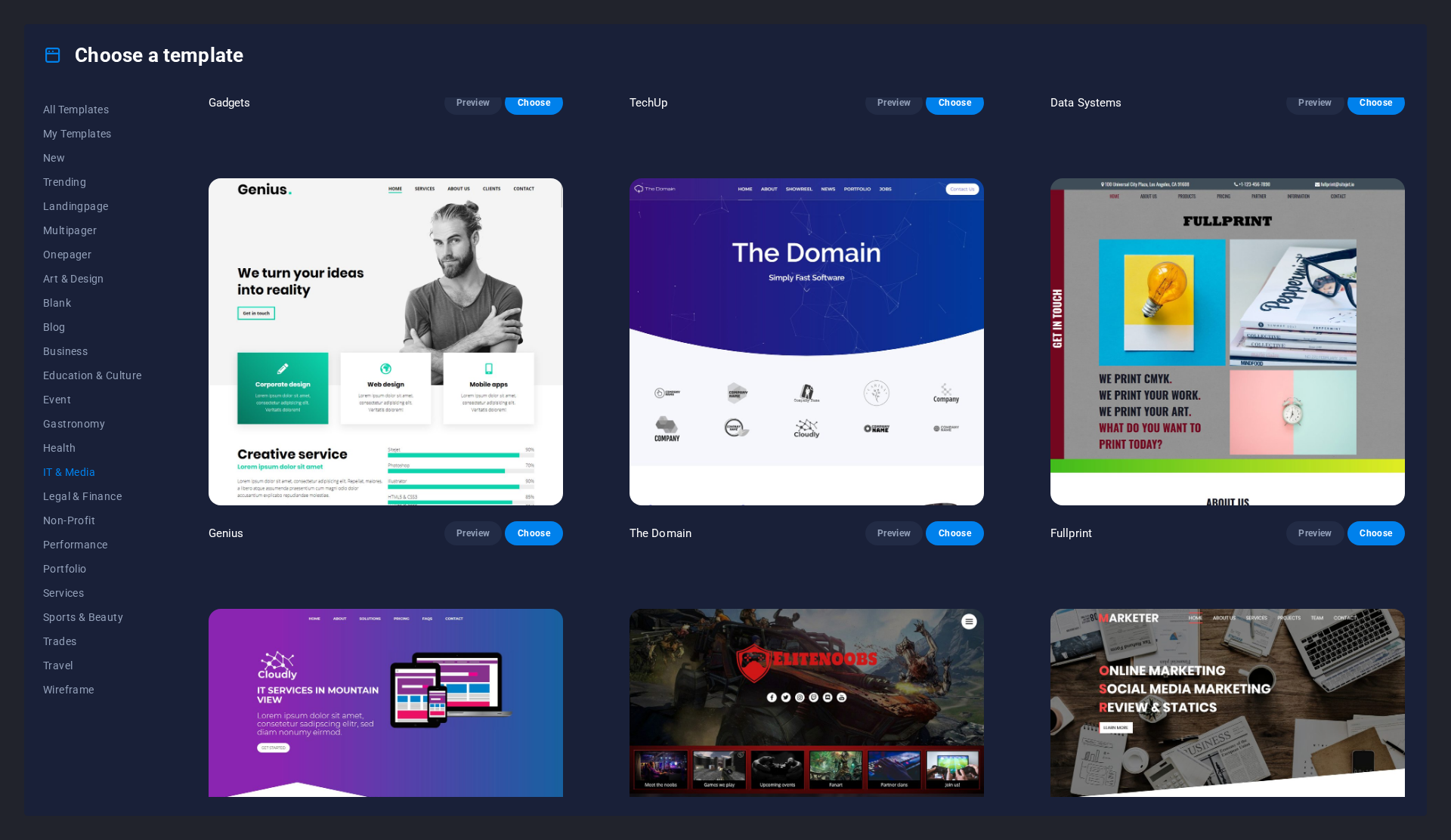
scroll to position [776, 0]
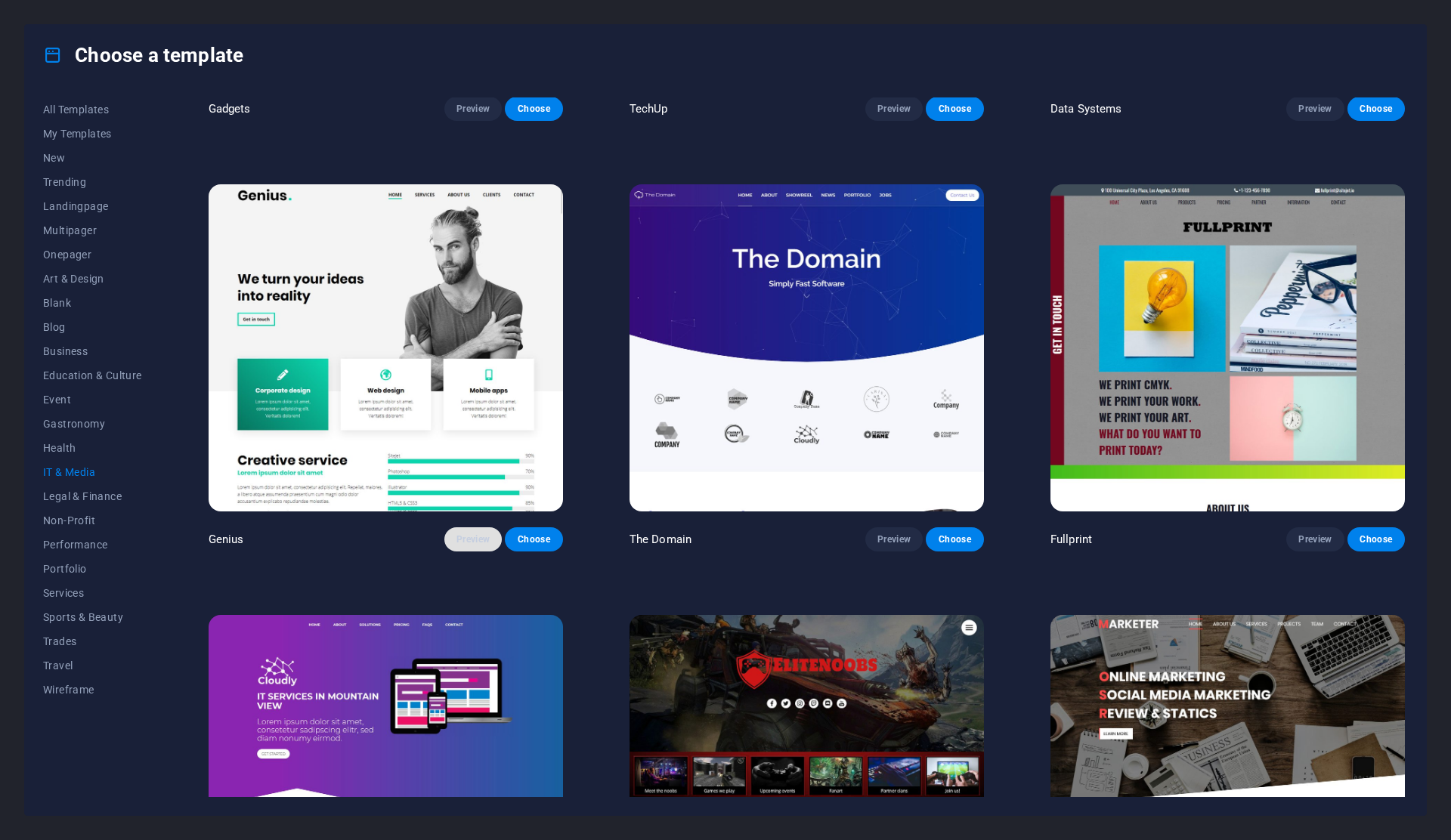
click at [464, 533] on span "Preview" at bounding box center [473, 538] width 33 height 12
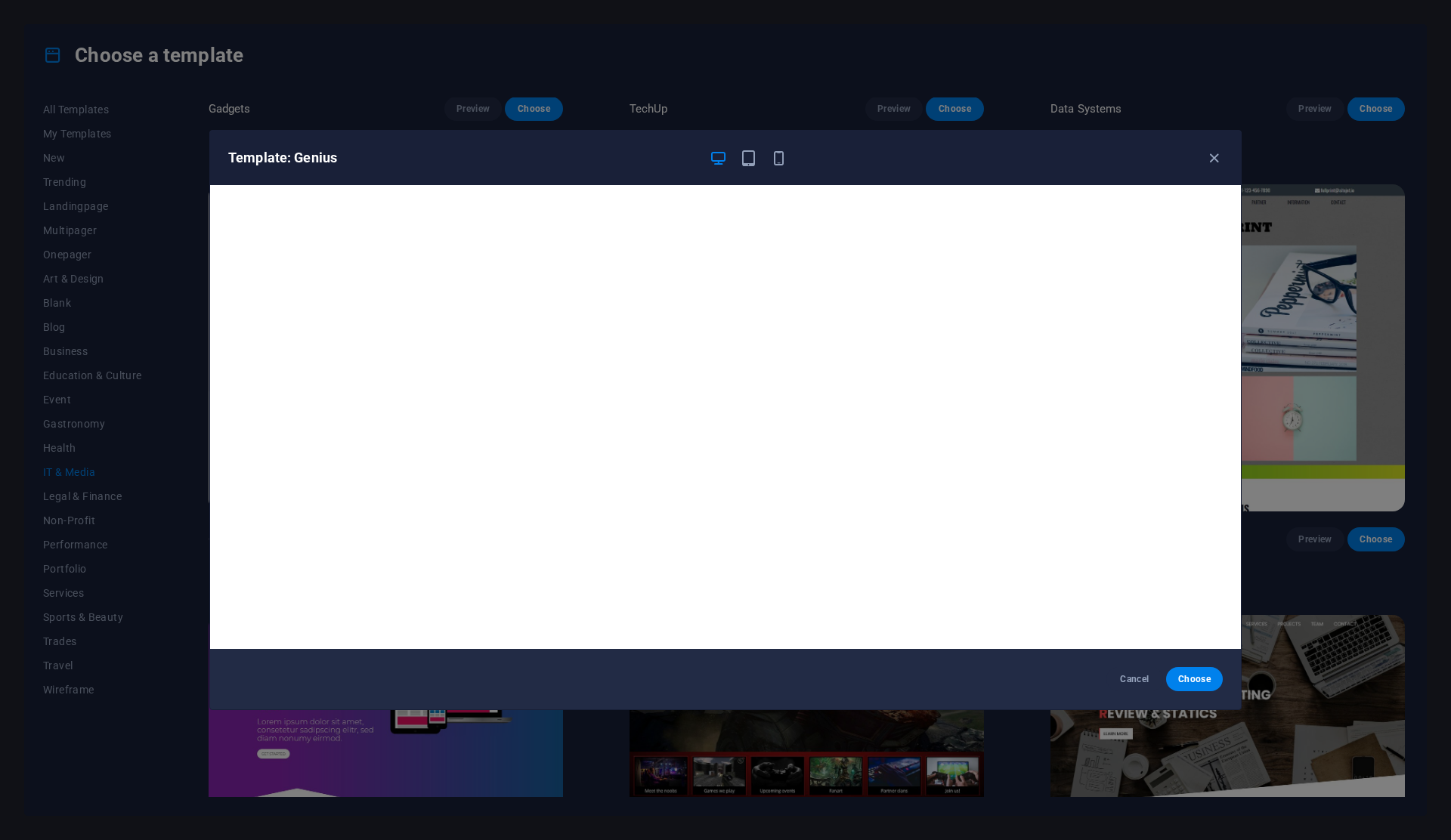
scroll to position [3, 0]
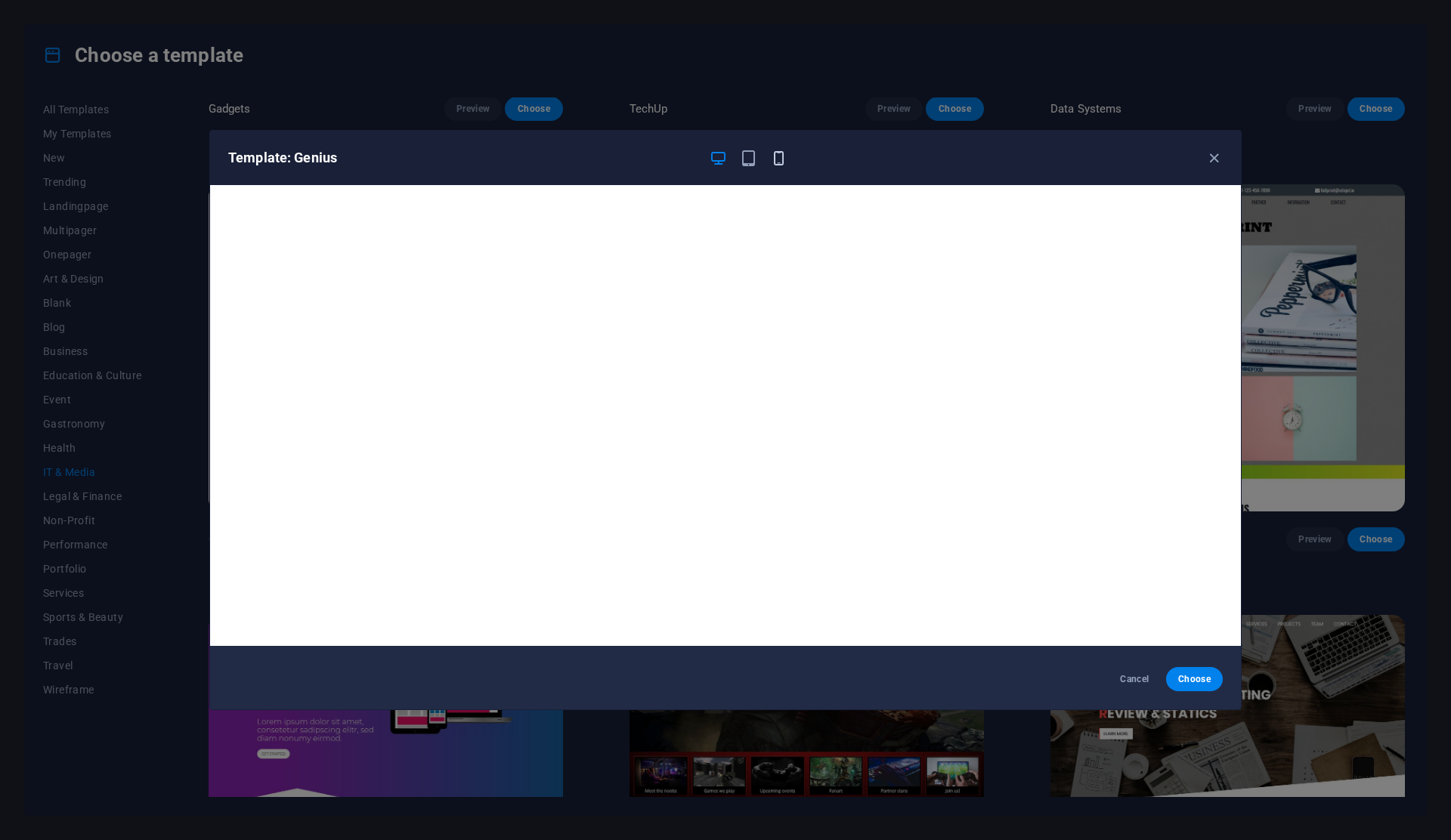
click at [786, 165] on span "button" at bounding box center [778, 158] width 18 height 17
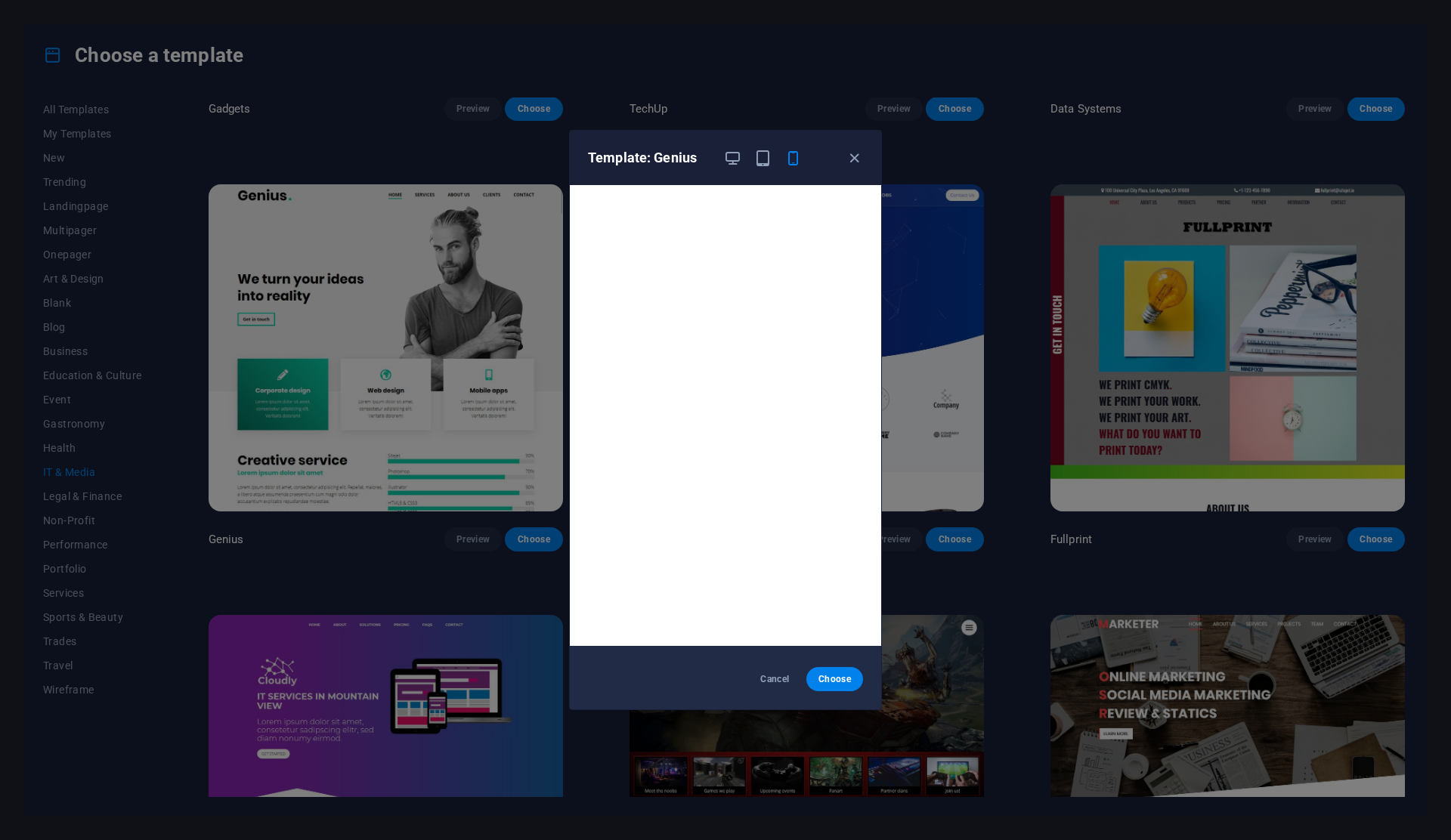
scroll to position [0, 0]
click at [768, 674] on span "Cancel" at bounding box center [775, 679] width 32 height 12
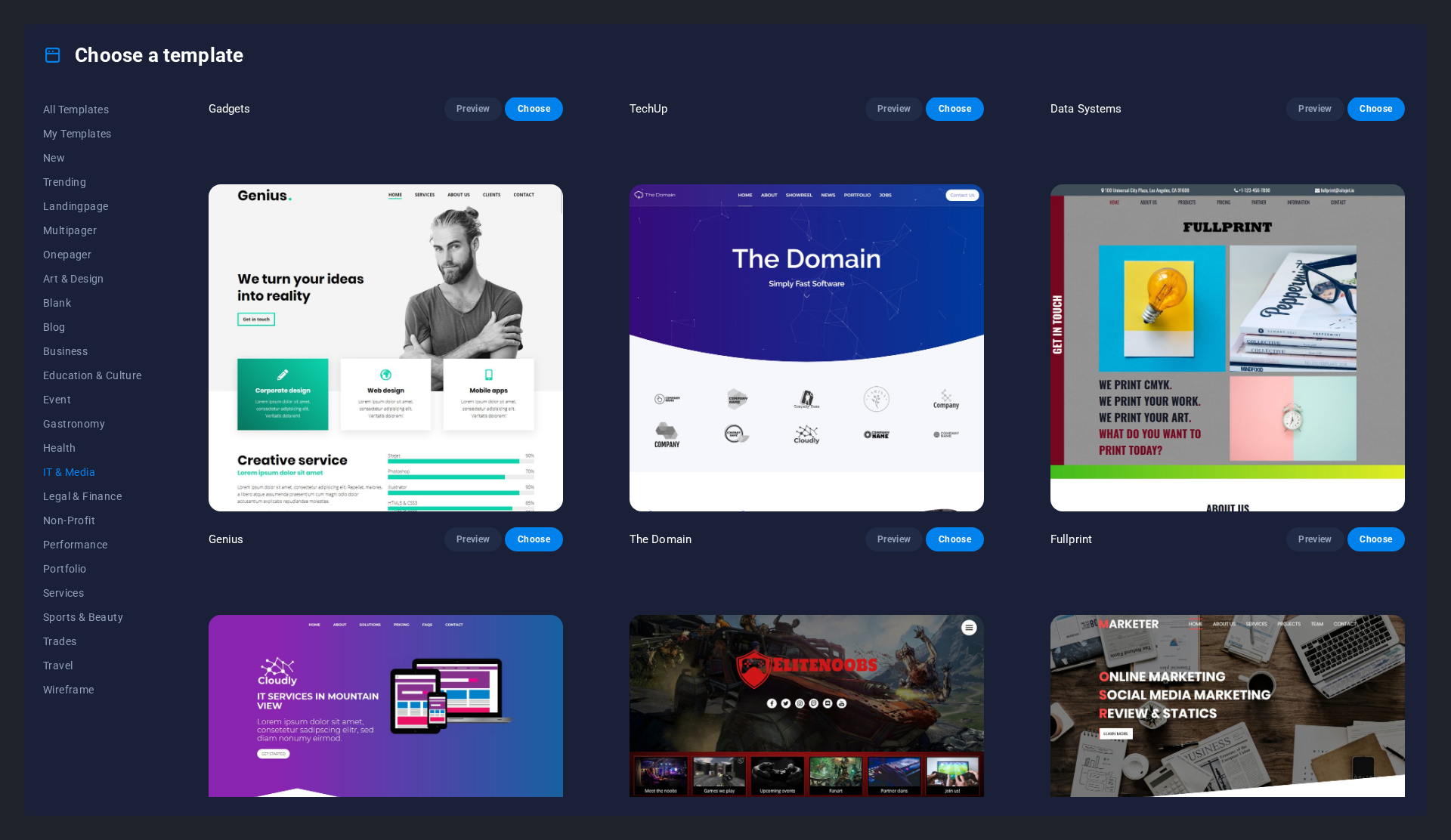
click at [1323, 759] on img at bounding box center [1228, 778] width 355 height 326
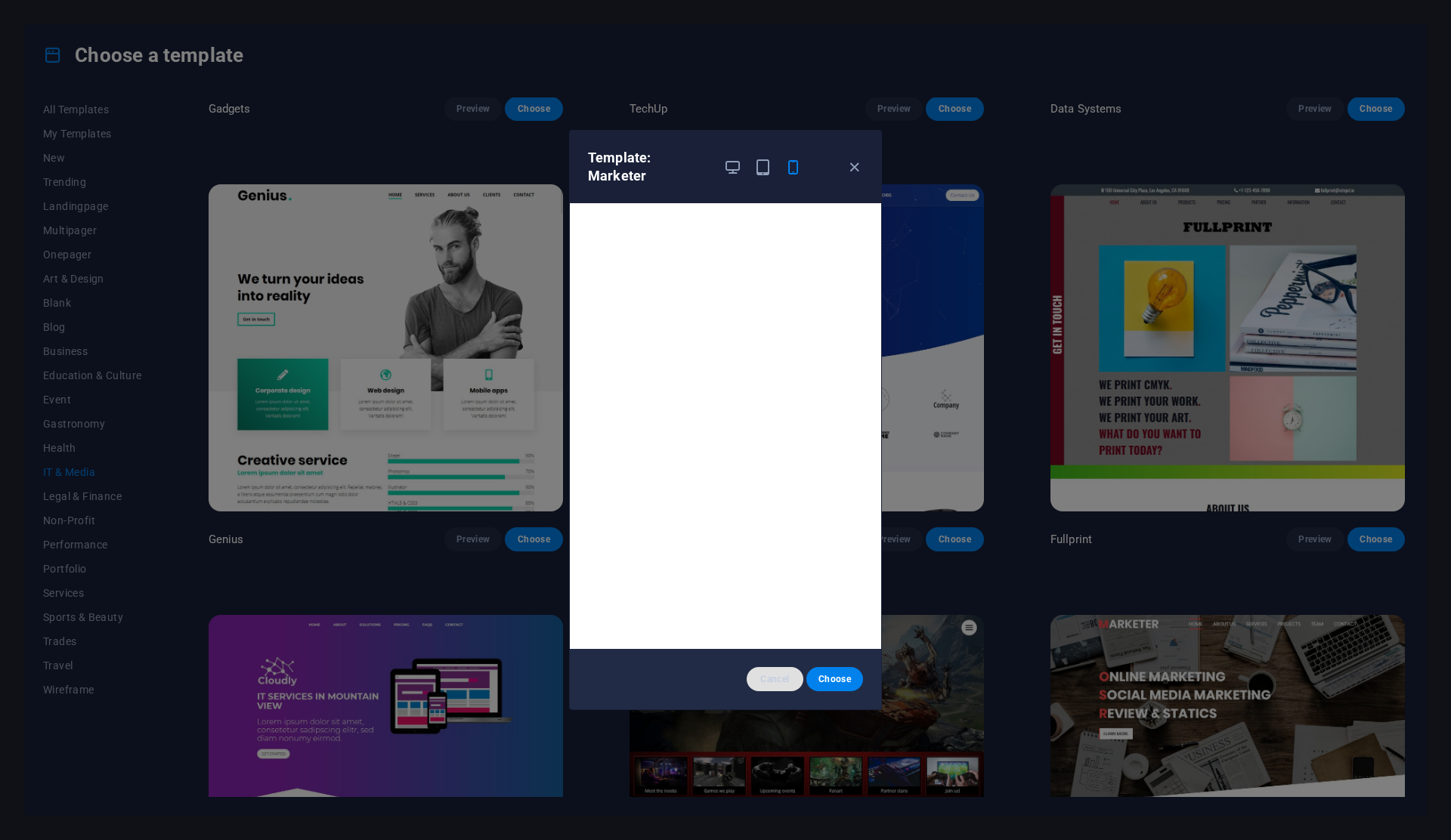
click at [784, 684] on span "Cancel" at bounding box center [775, 679] width 32 height 12
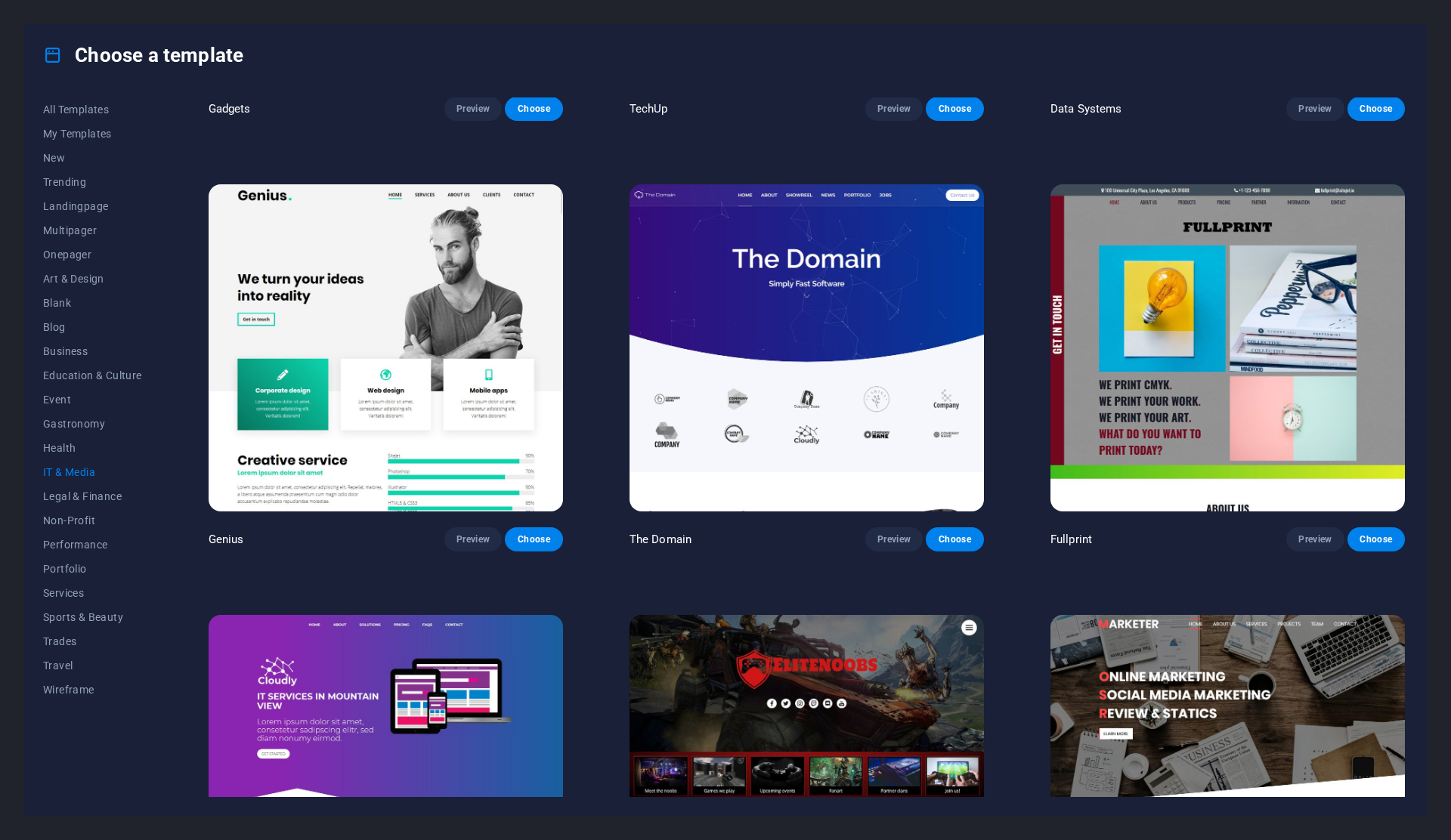
click at [349, 248] on img at bounding box center [386, 348] width 355 height 326
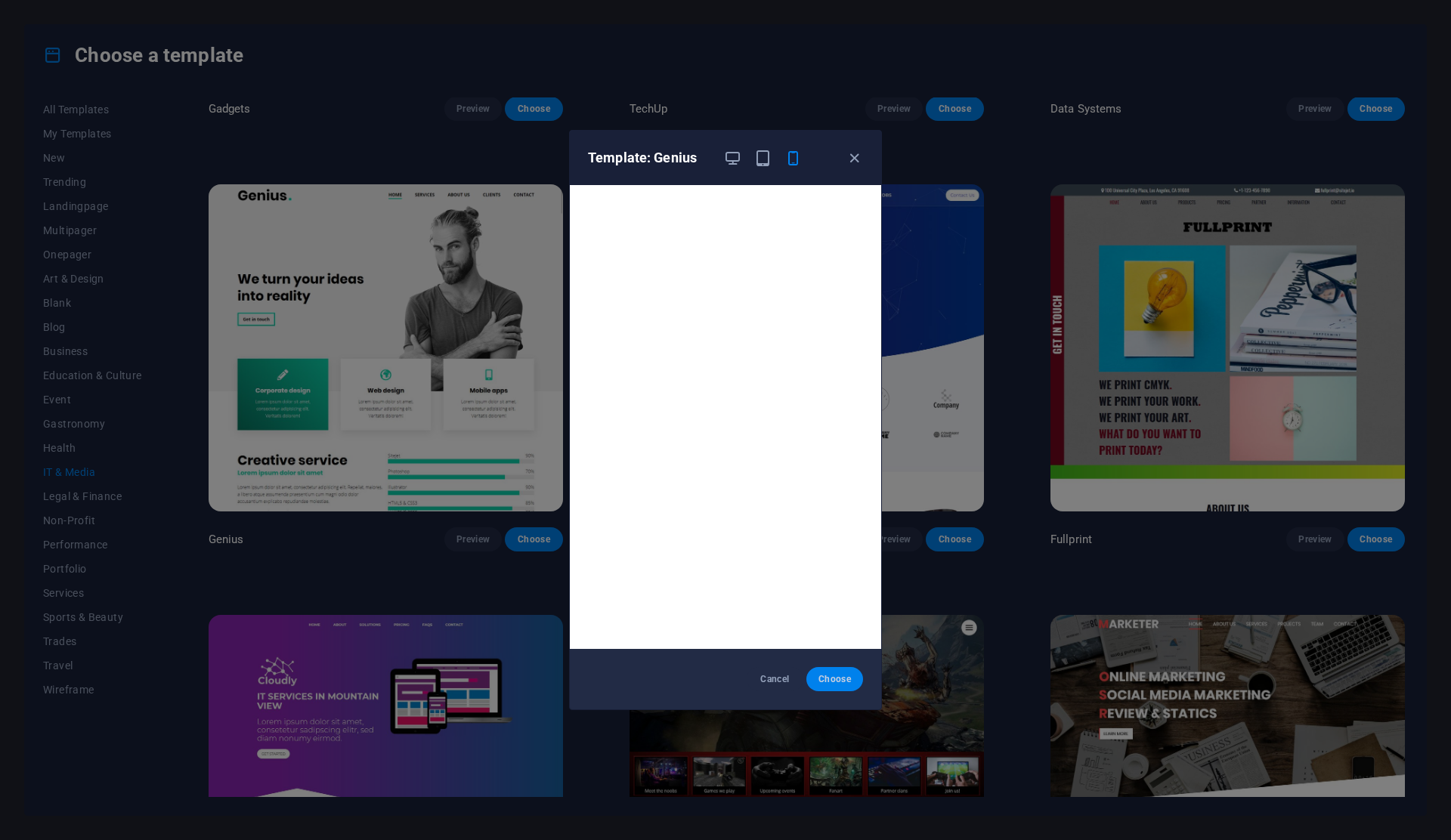
click at [845, 676] on span "Choose" at bounding box center [835, 679] width 32 height 12
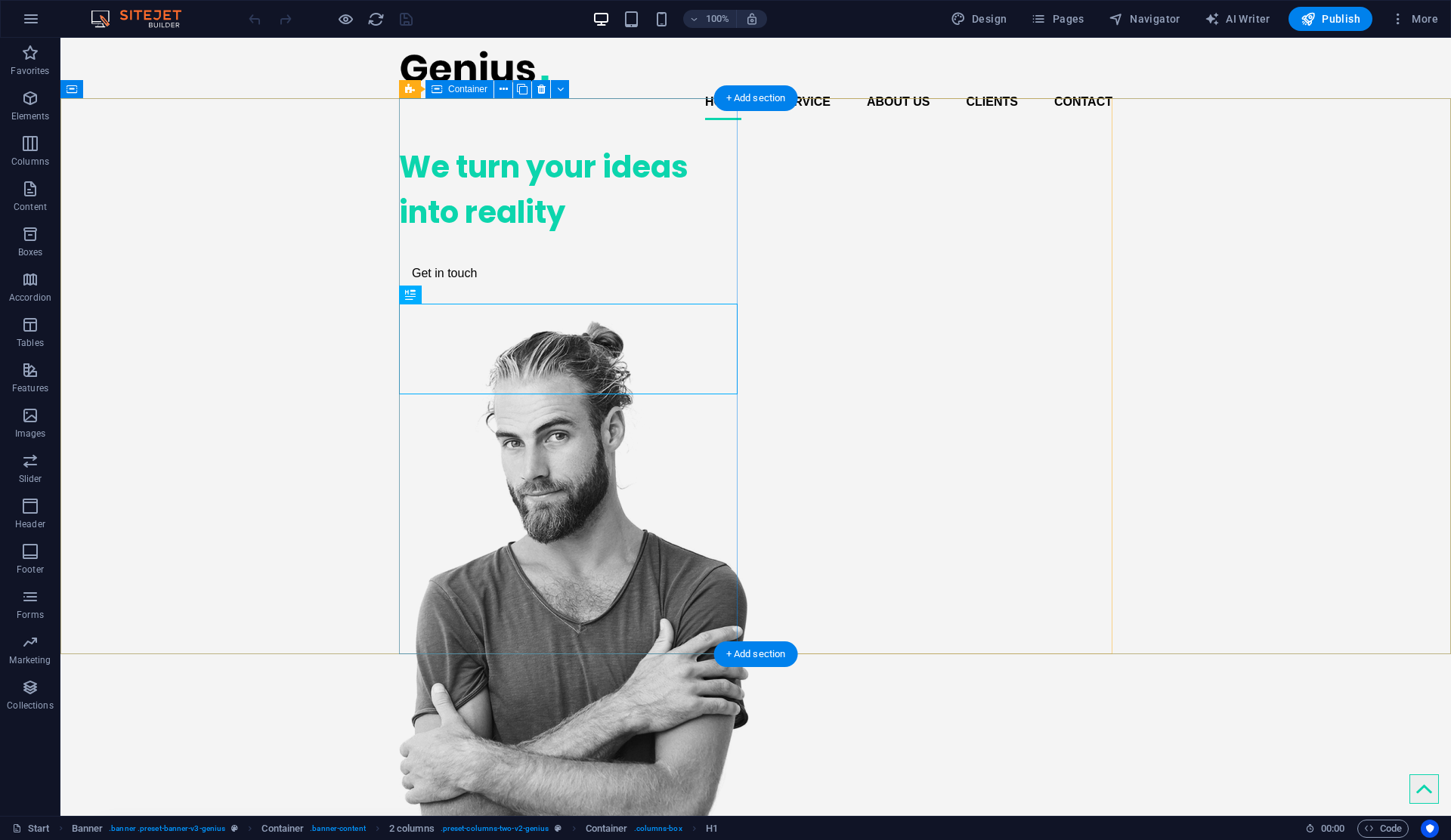
click at [551, 302] on div "We turn your ideas into reality Get in touch" at bounding box center [568, 217] width 339 height 169
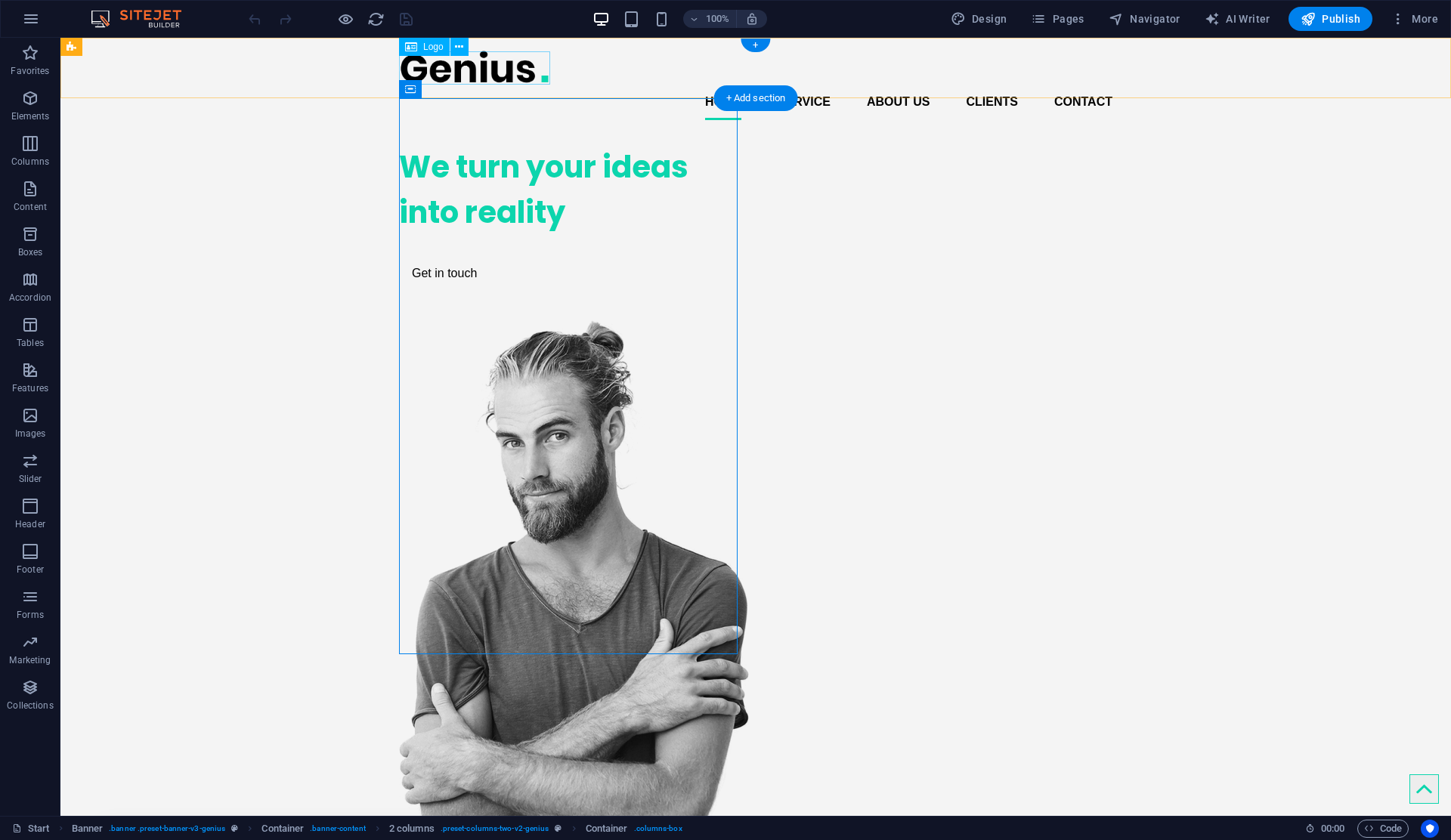
click at [477, 70] on div at bounding box center [756, 67] width 713 height 34
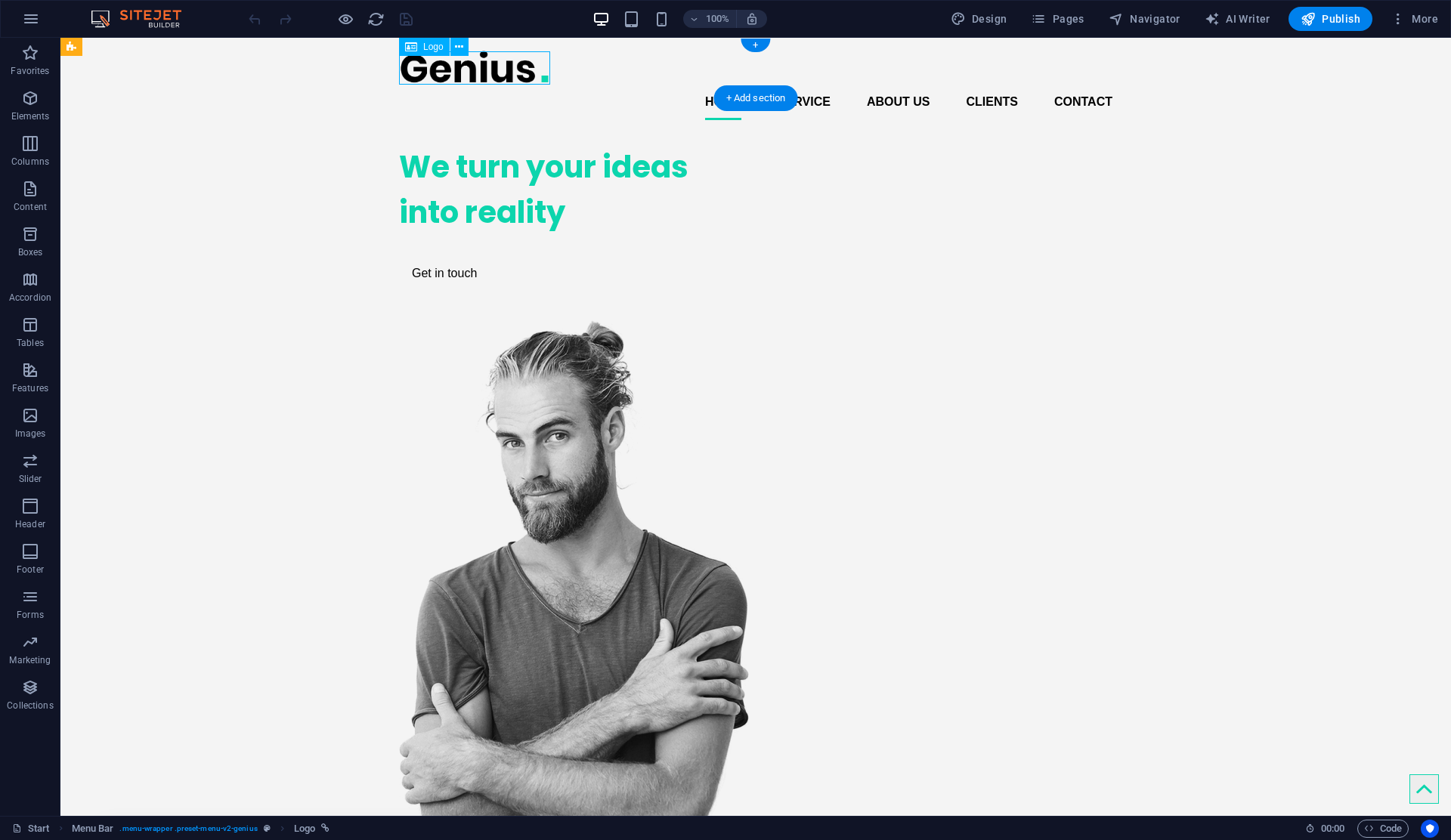
click at [477, 70] on div at bounding box center [756, 67] width 713 height 34
select select "px"
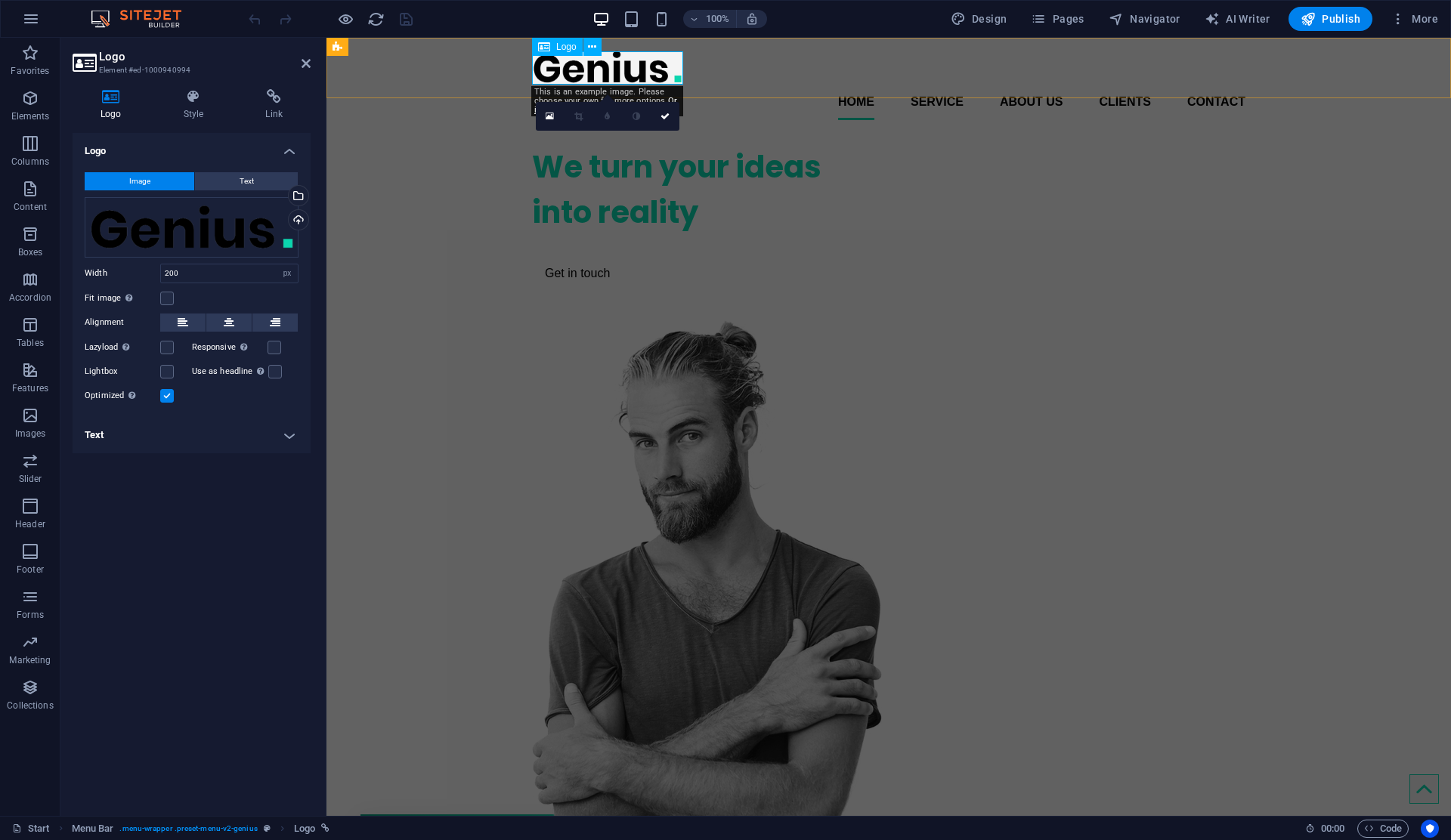
click at [567, 67] on div at bounding box center [889, 67] width 713 height 34
click at [246, 233] on div "Drag files here, click to choose files or select files from Files or our free s…" at bounding box center [191, 227] width 213 height 60
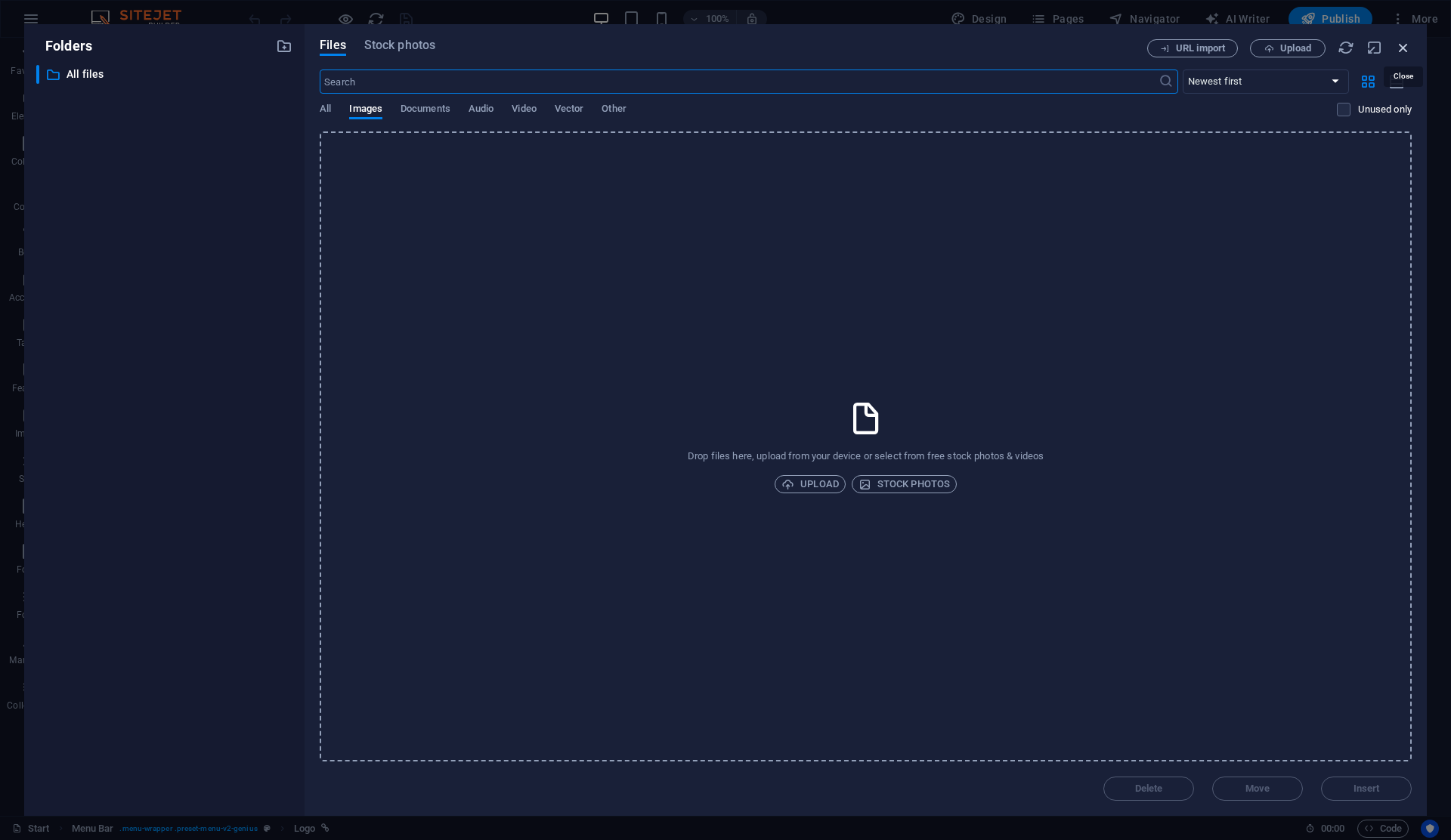
click at [1401, 51] on icon "button" at bounding box center [1403, 48] width 16 height 16
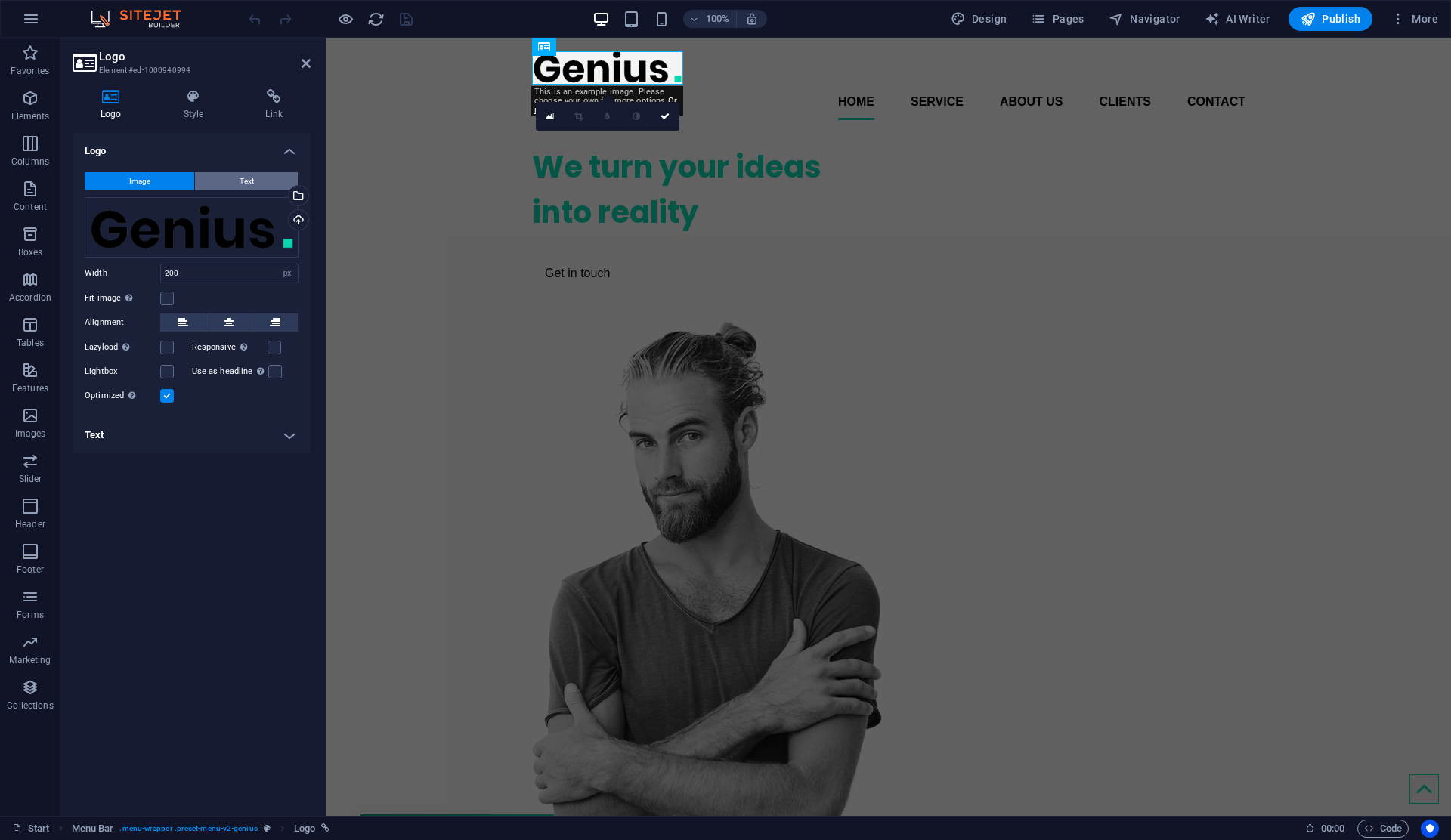
click at [247, 176] on span "Text" at bounding box center [247, 181] width 14 height 18
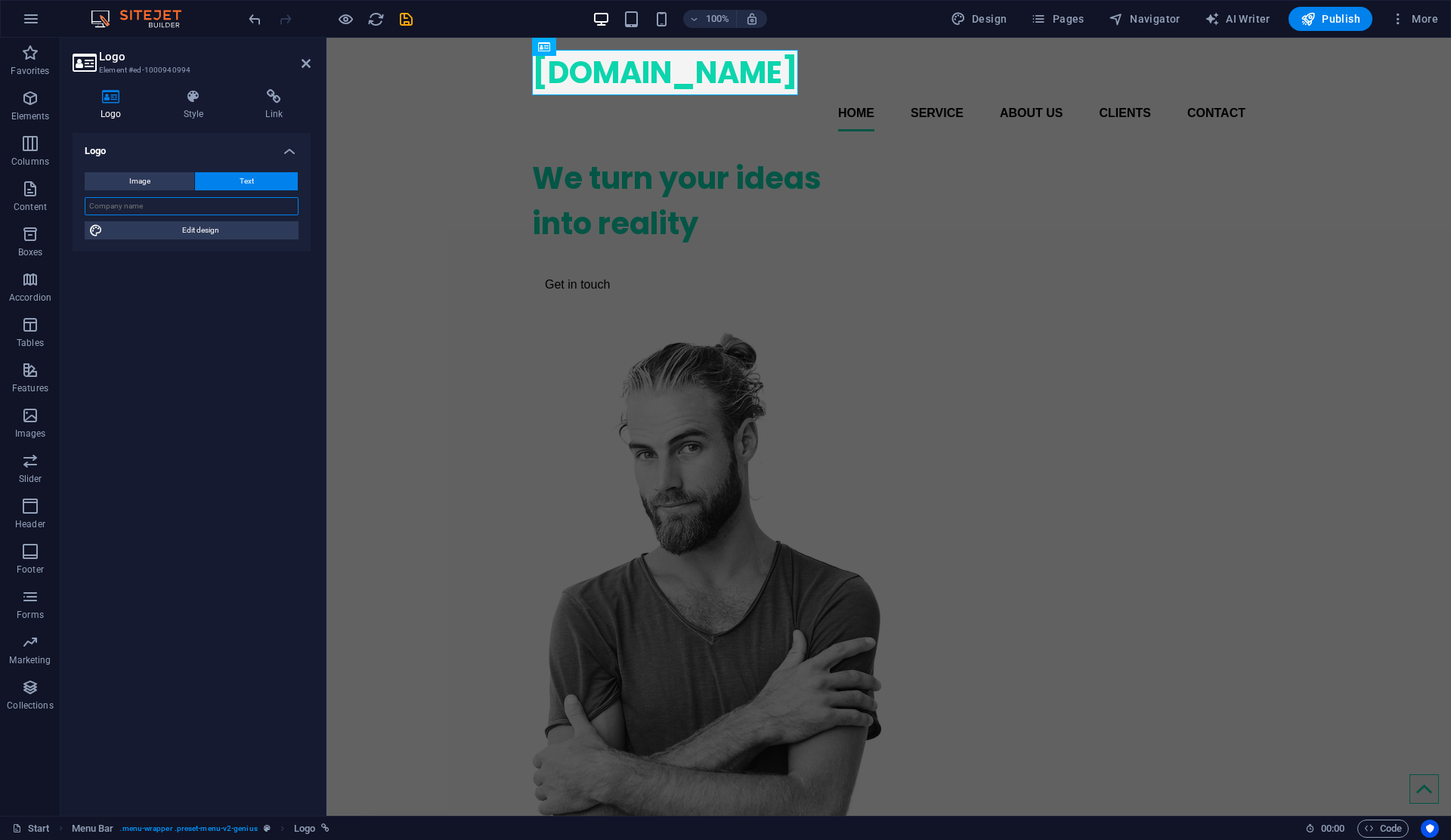
click at [209, 206] on input "text" at bounding box center [191, 206] width 213 height 18
type input "EXORDIAtech"
click at [893, 181] on div "We turn your ideas into reality Get in touch" at bounding box center [889, 524] width 713 height 763
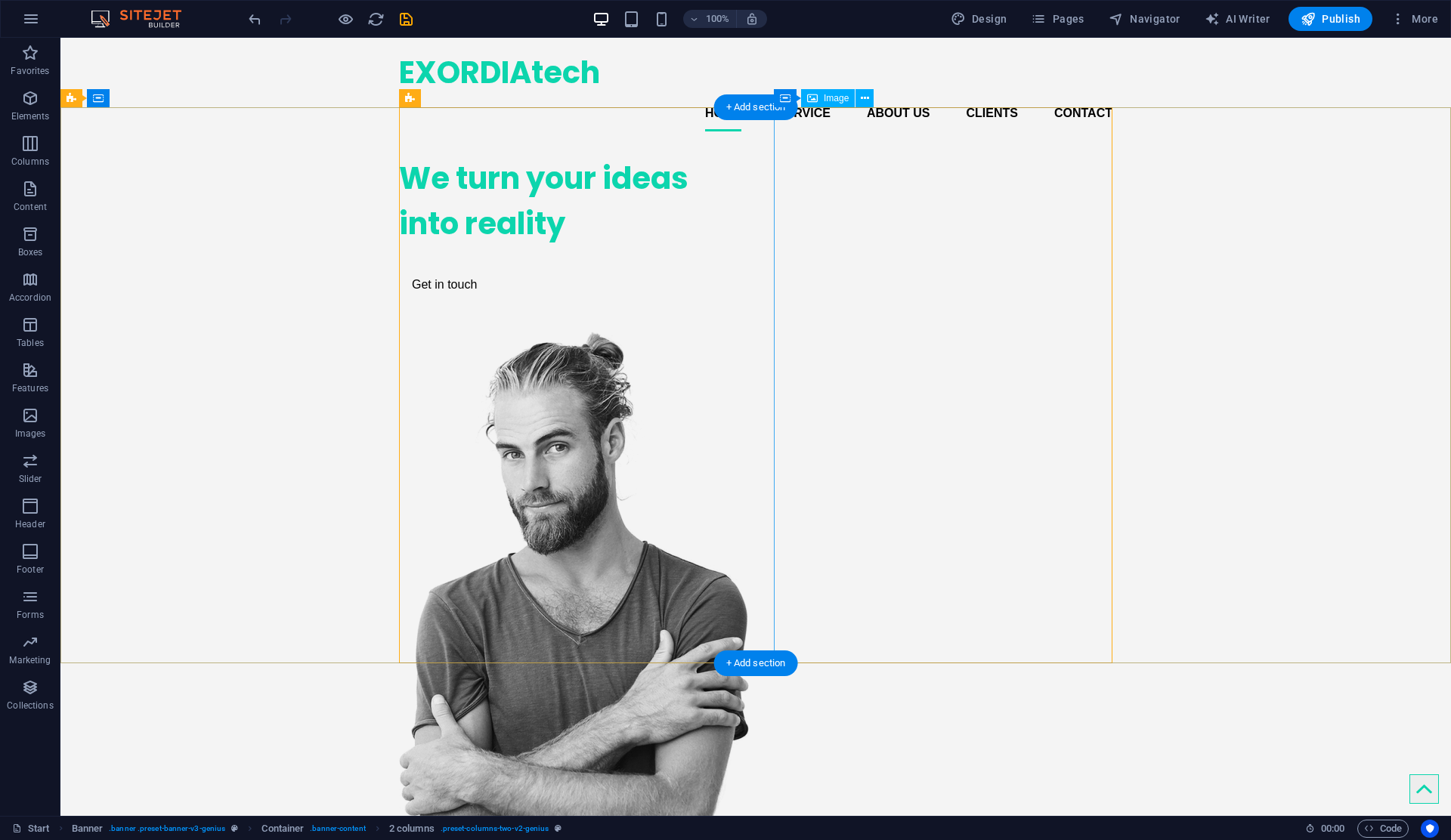
click at [738, 330] on figure at bounding box center [568, 618] width 339 height 574
select select "px"
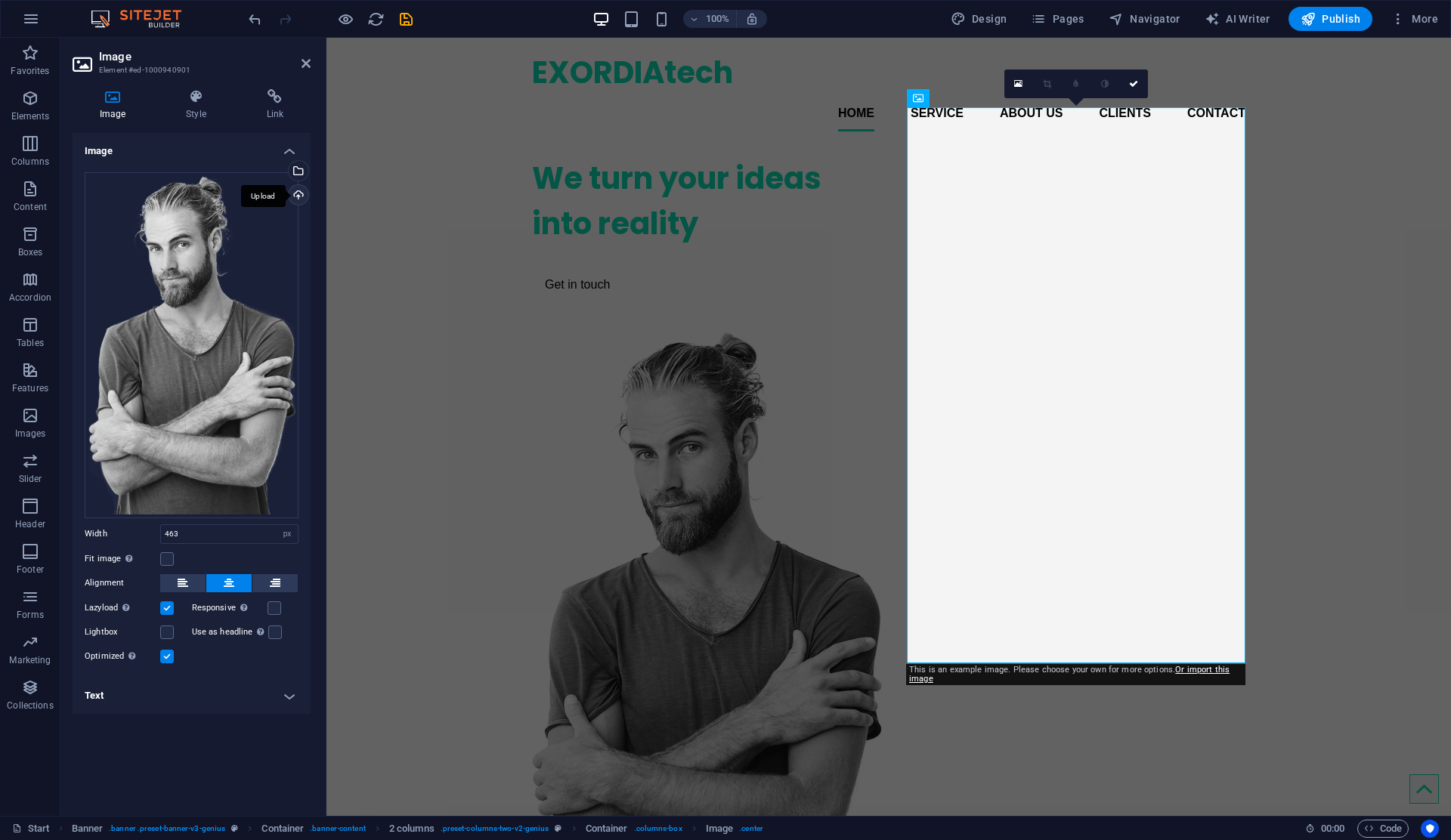
click at [295, 194] on div "Upload" at bounding box center [296, 196] width 23 height 23
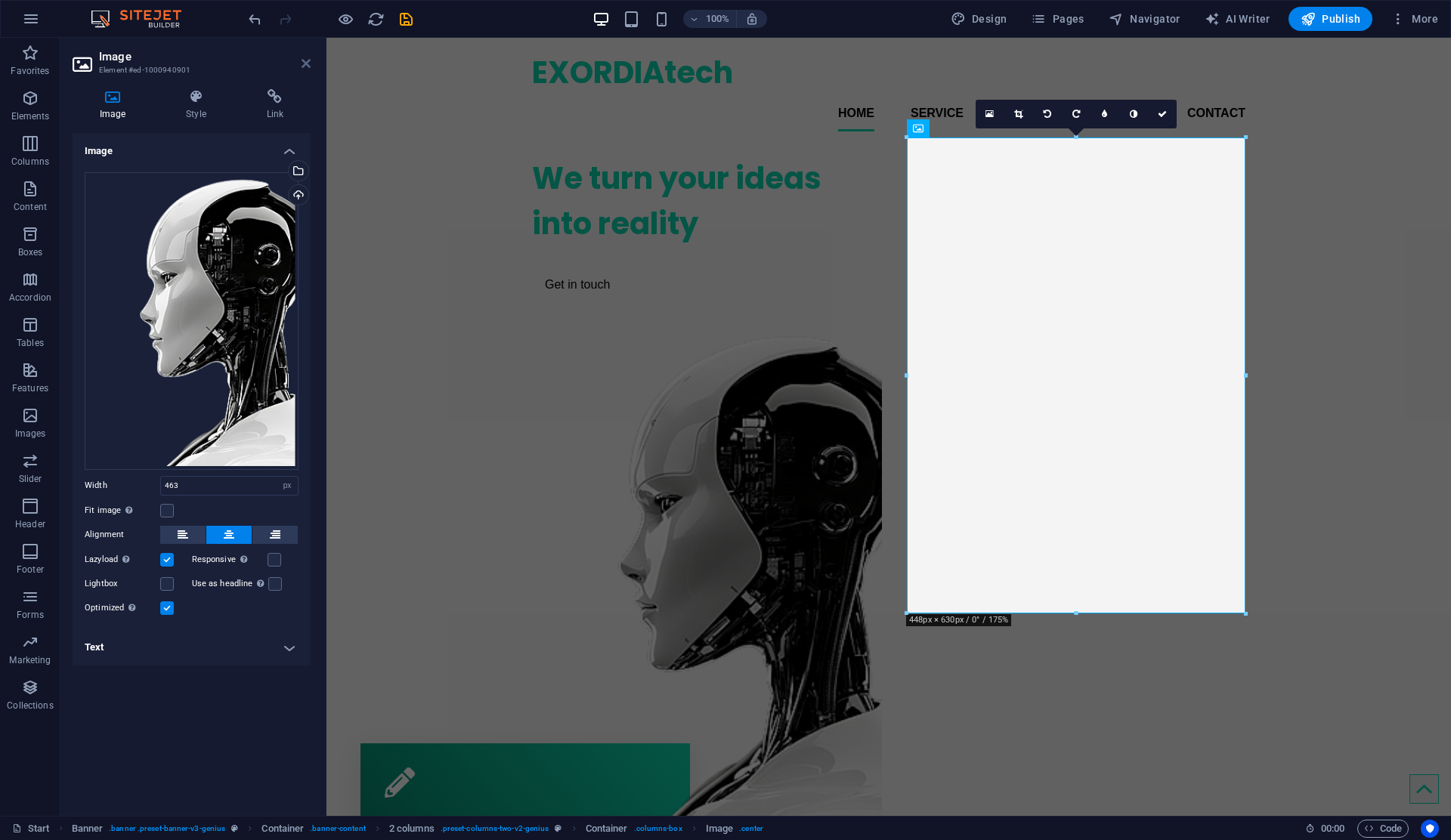
click at [304, 66] on icon at bounding box center [306, 63] width 9 height 12
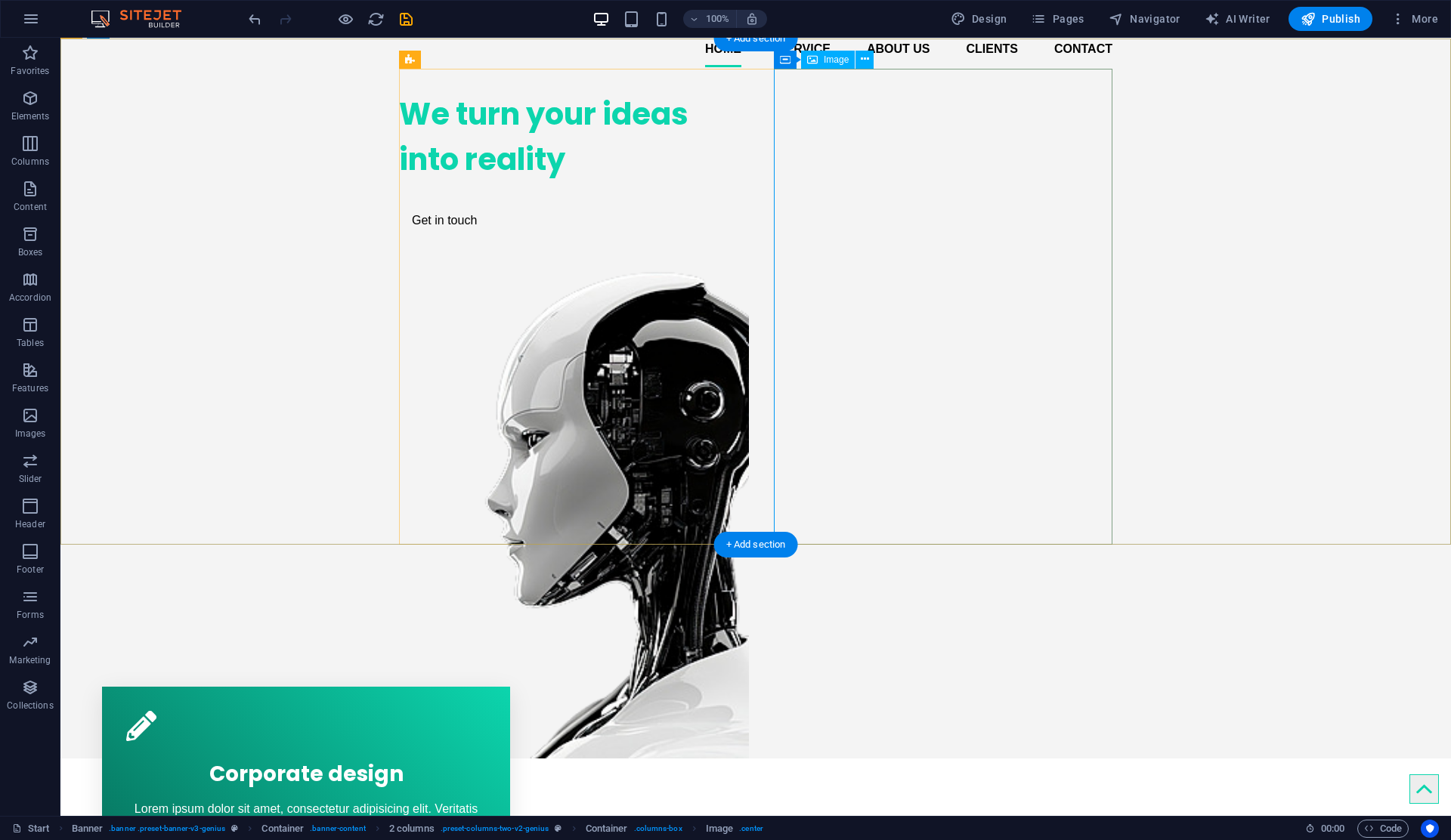
scroll to position [68, 0]
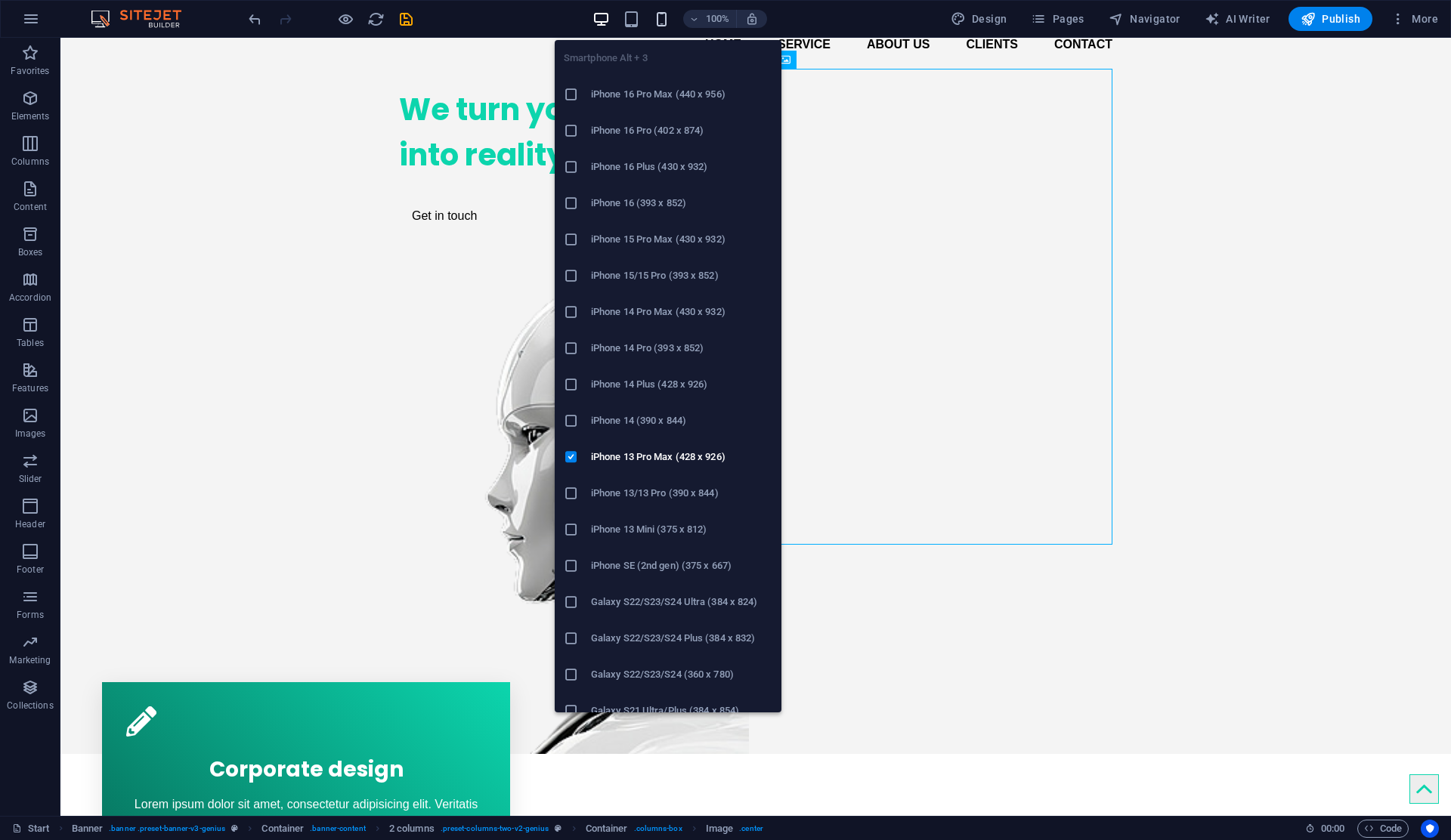
click at [667, 16] on icon "button" at bounding box center [661, 19] width 17 height 17
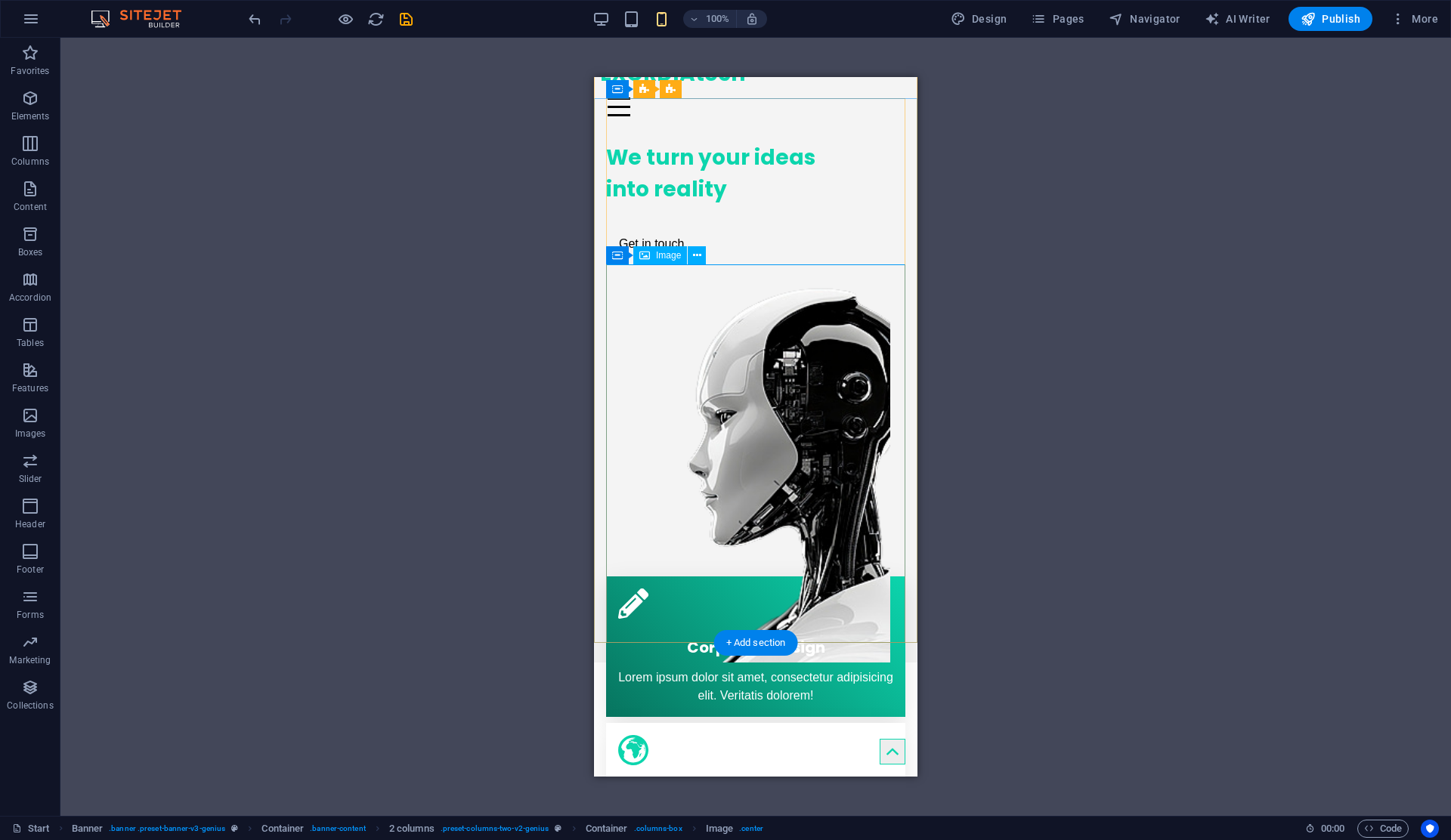
scroll to position [0, 0]
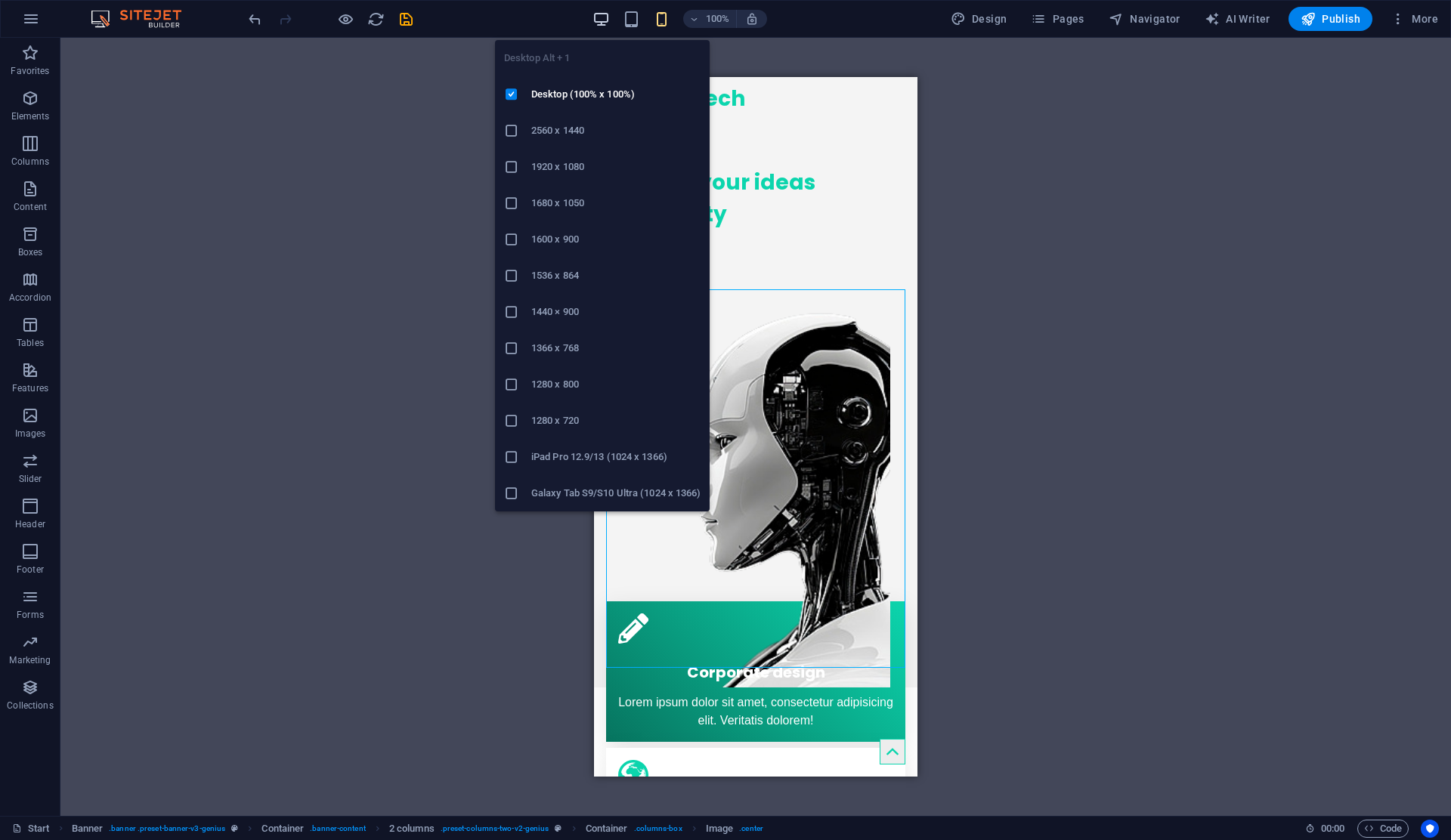
click at [602, 16] on icon "button" at bounding box center [601, 19] width 17 height 17
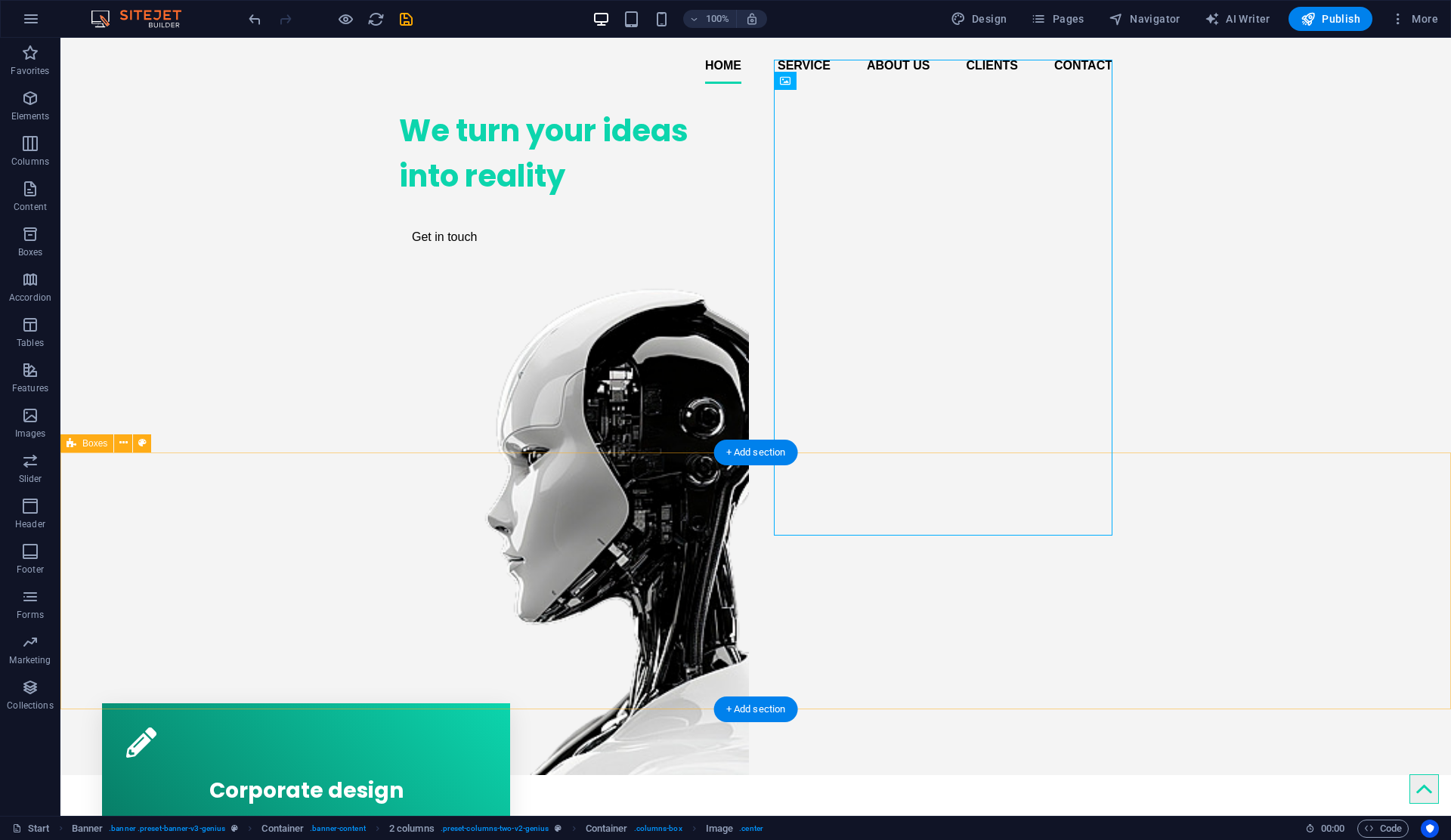
scroll to position [38, 0]
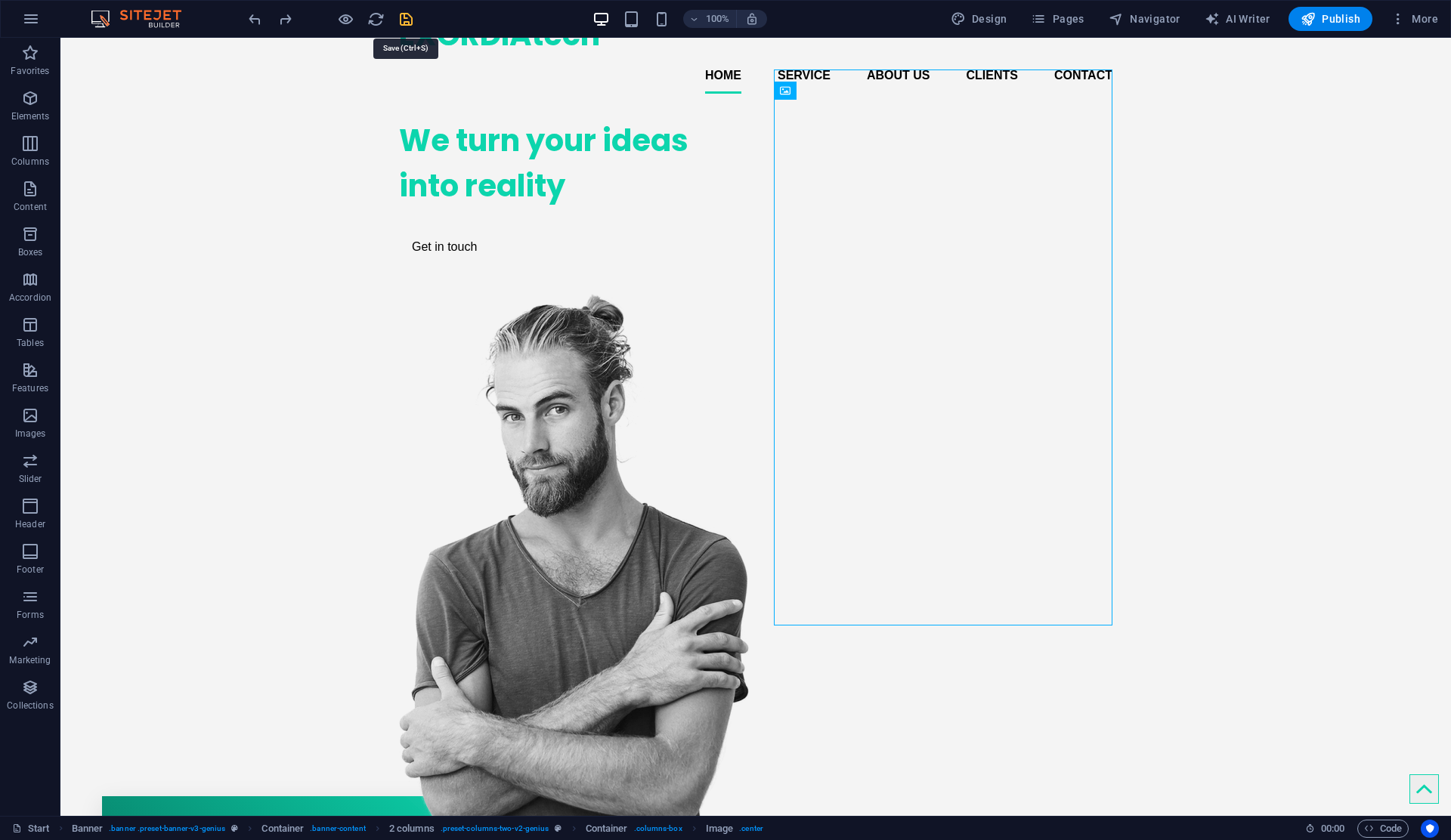
click at [409, 22] on icon "save" at bounding box center [405, 19] width 17 height 17
checkbox input "false"
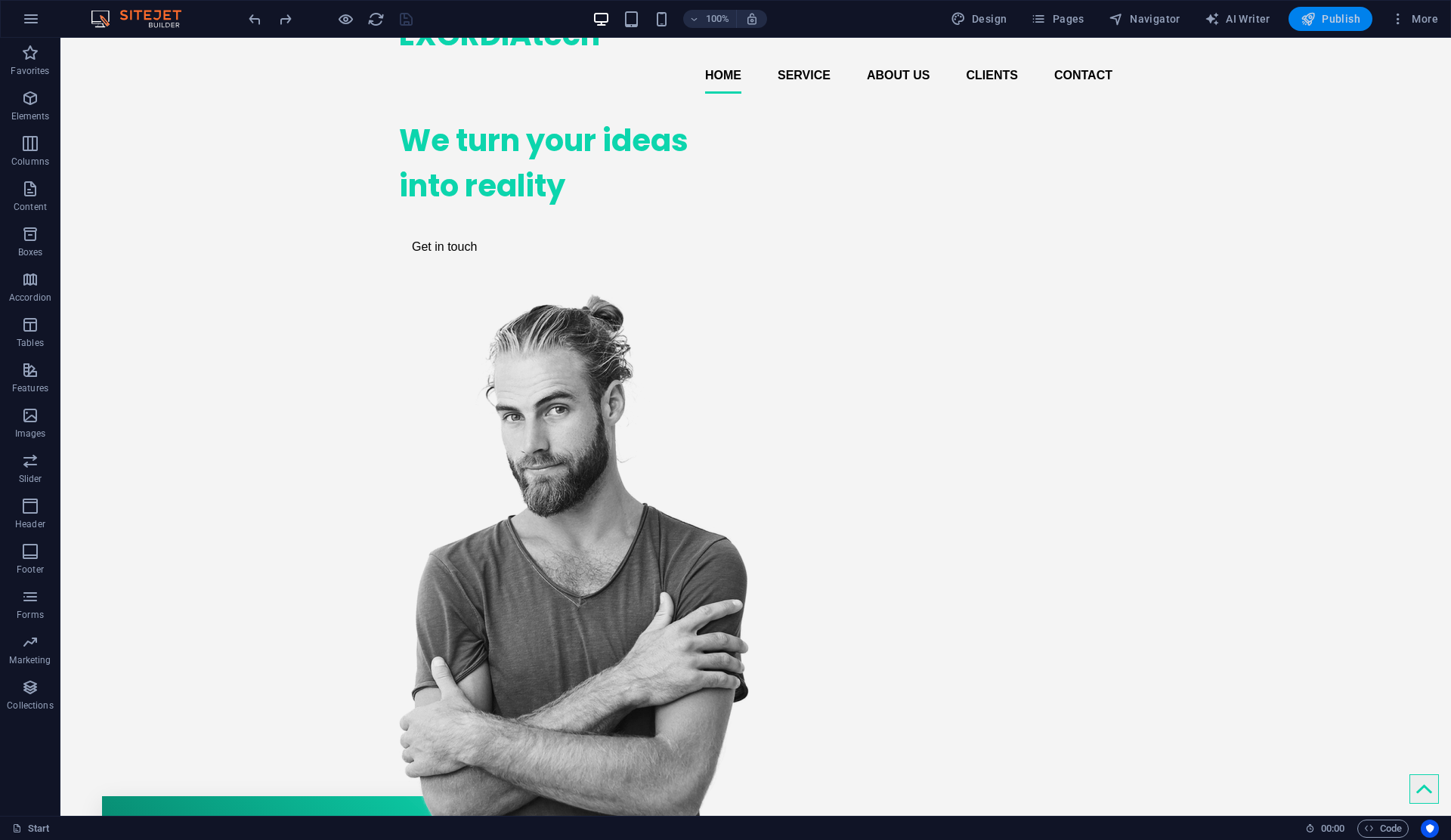
click at [1328, 23] on span "Publish" at bounding box center [1330, 19] width 59 height 15
